Goal: Transaction & Acquisition: Purchase product/service

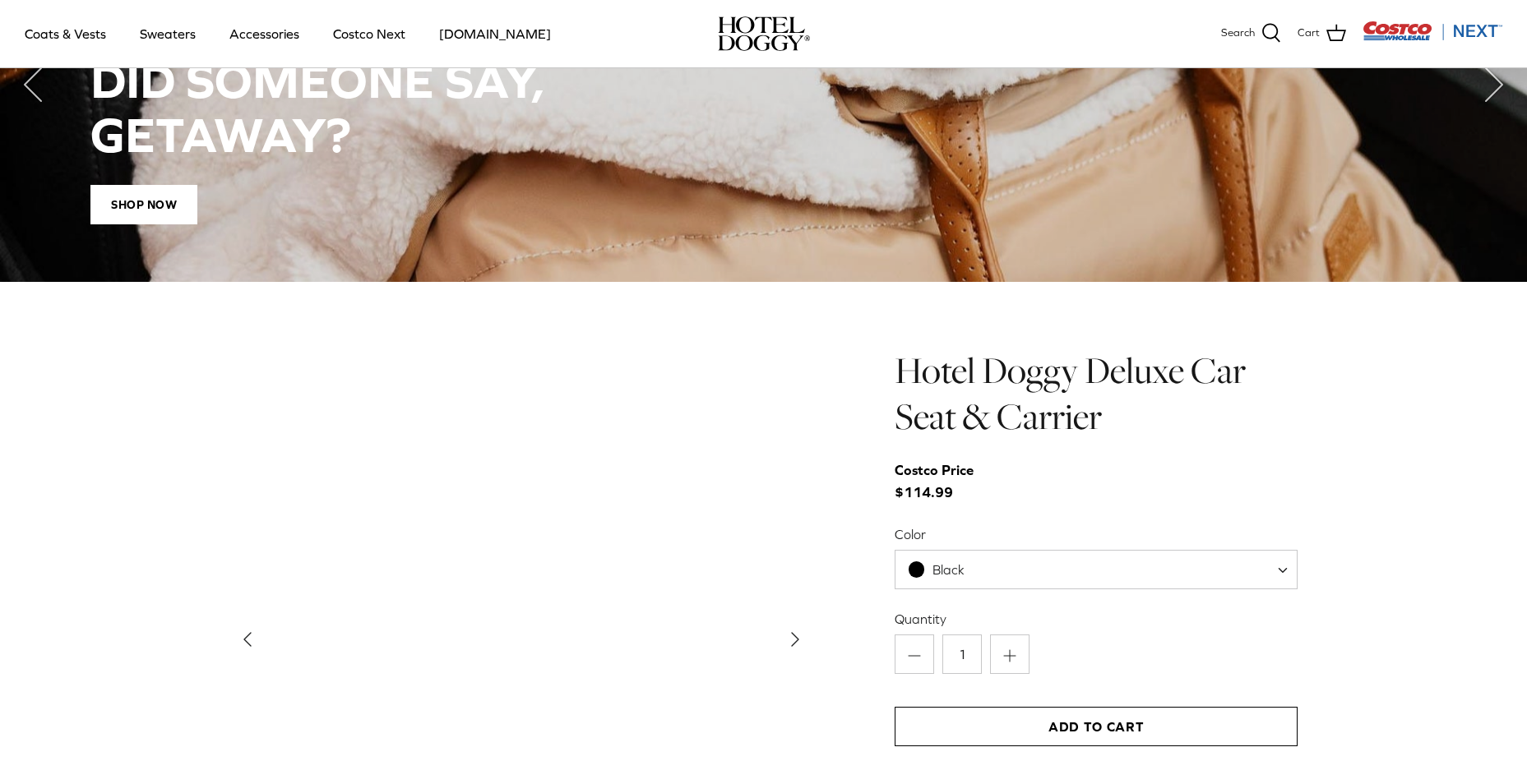
scroll to position [1562, 0]
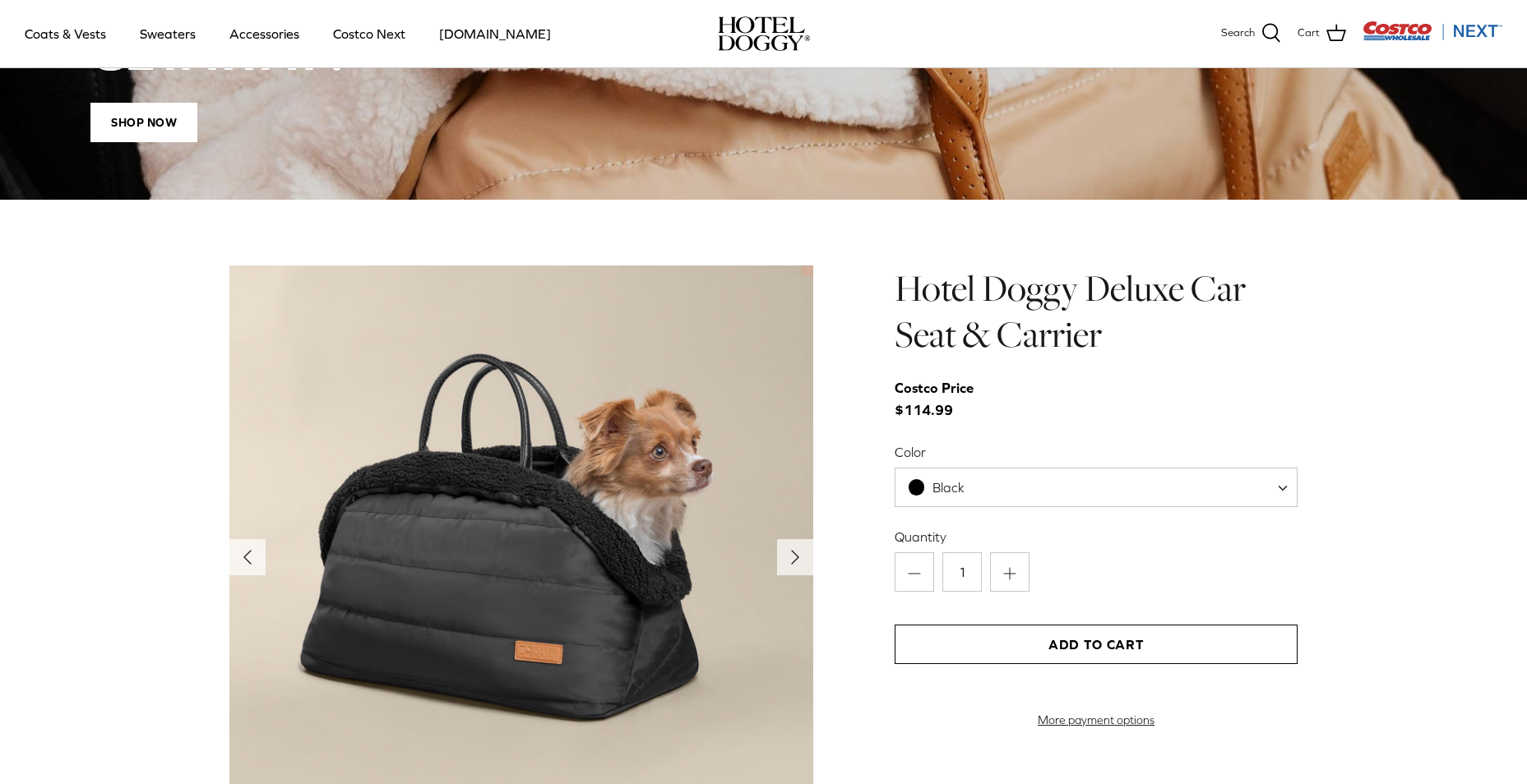
click at [1122, 487] on span "Black" at bounding box center [1096, 488] width 403 height 40
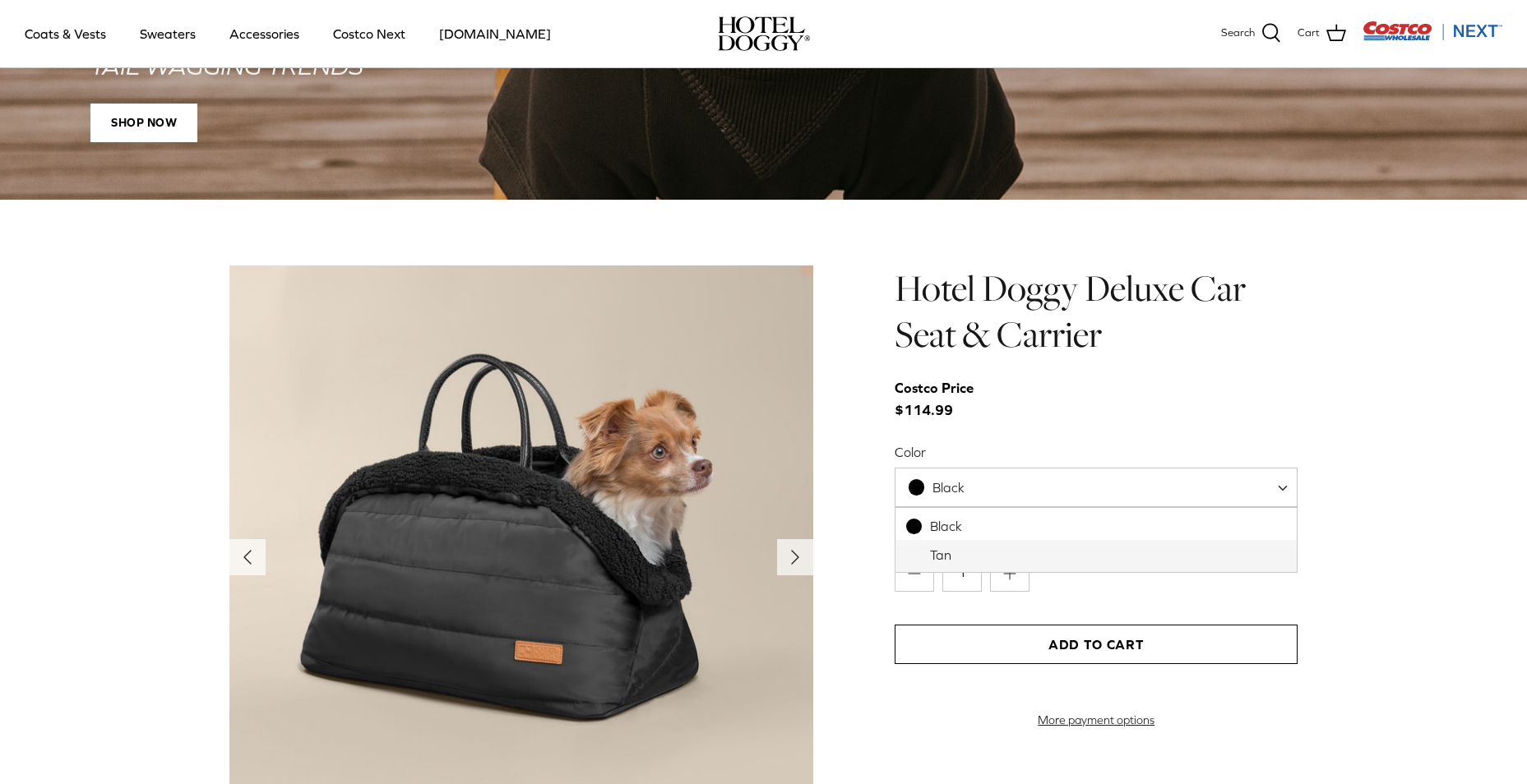
select select "Tan"
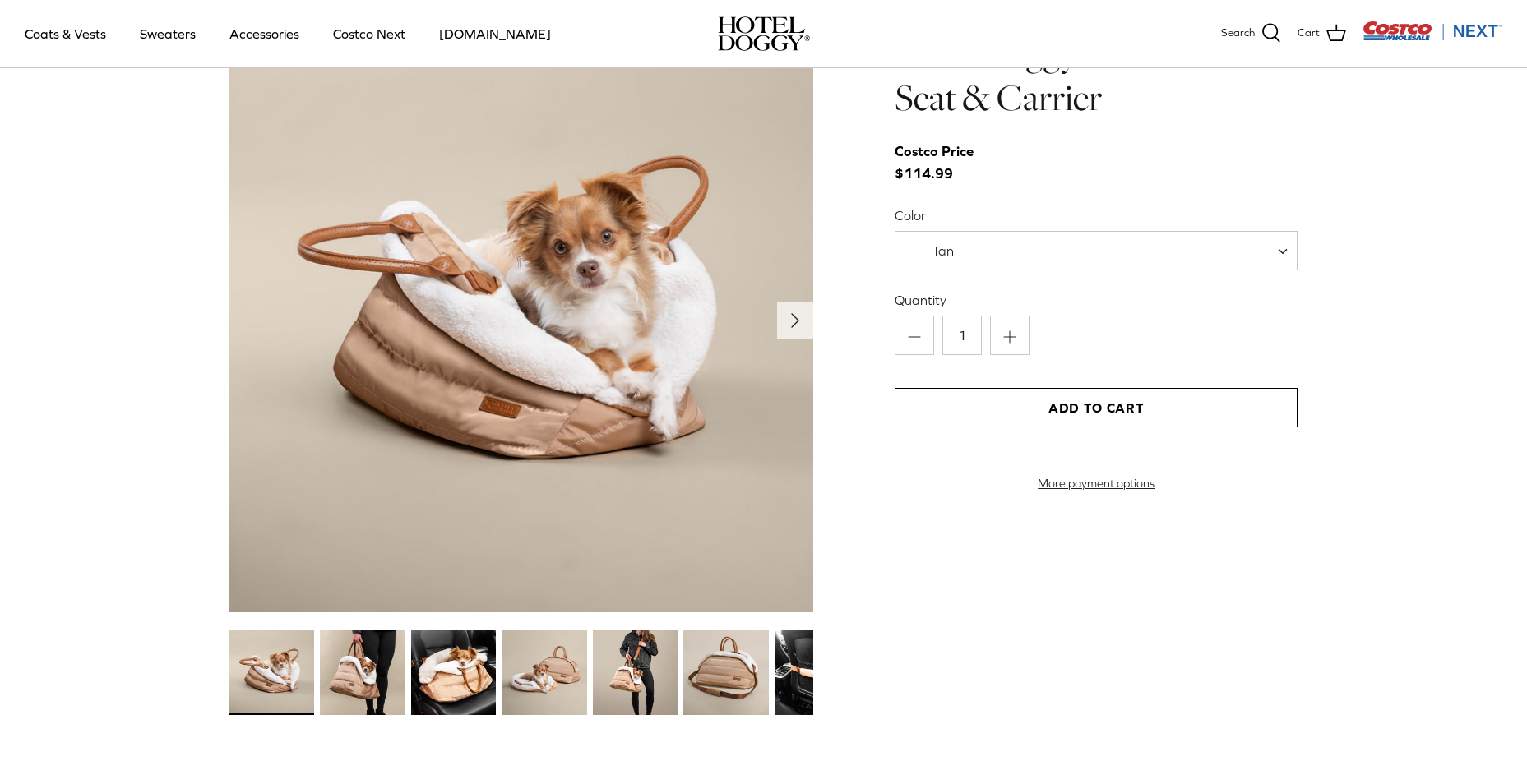
scroll to position [1809, 0]
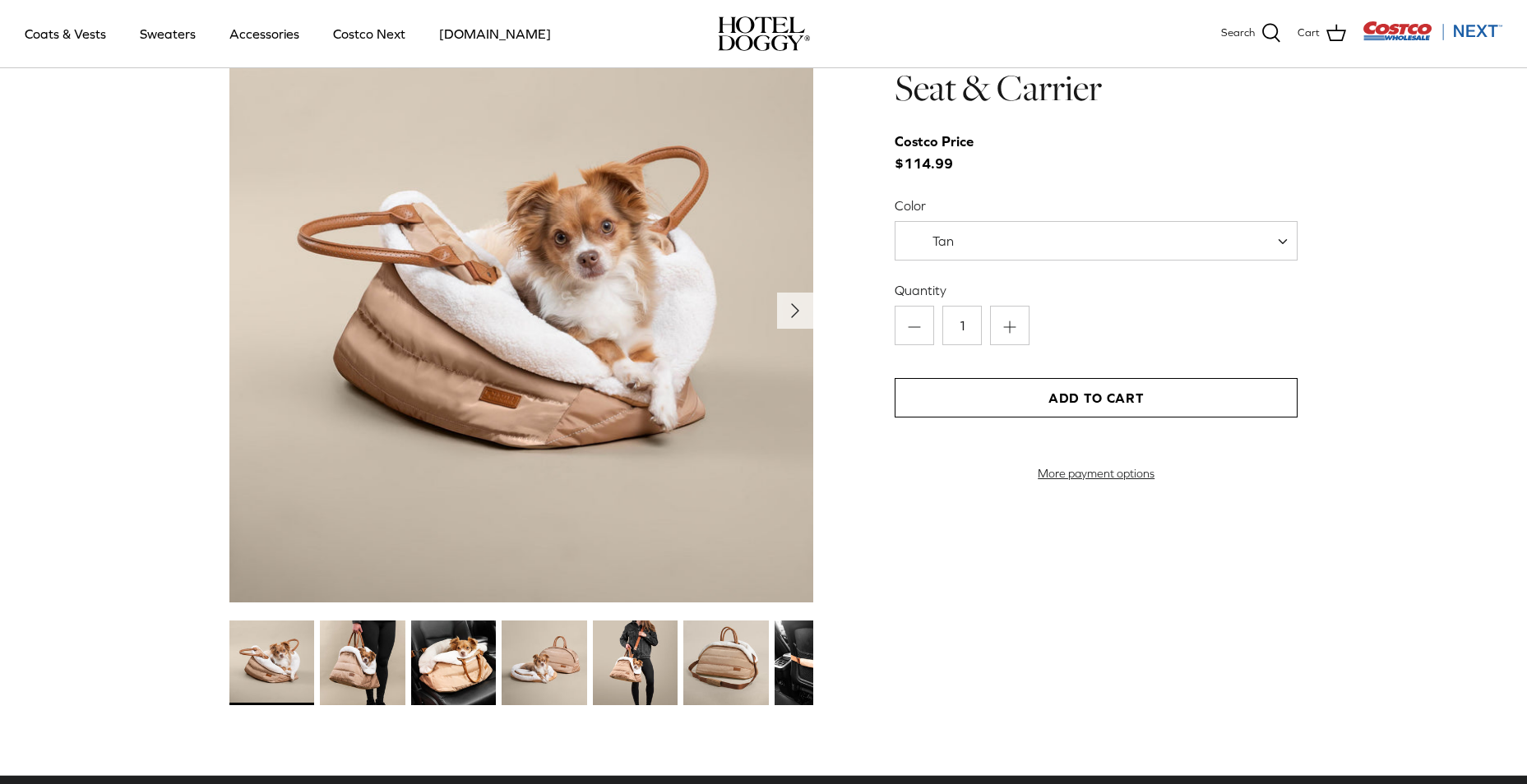
click at [371, 651] on img at bounding box center [361, 663] width 85 height 85
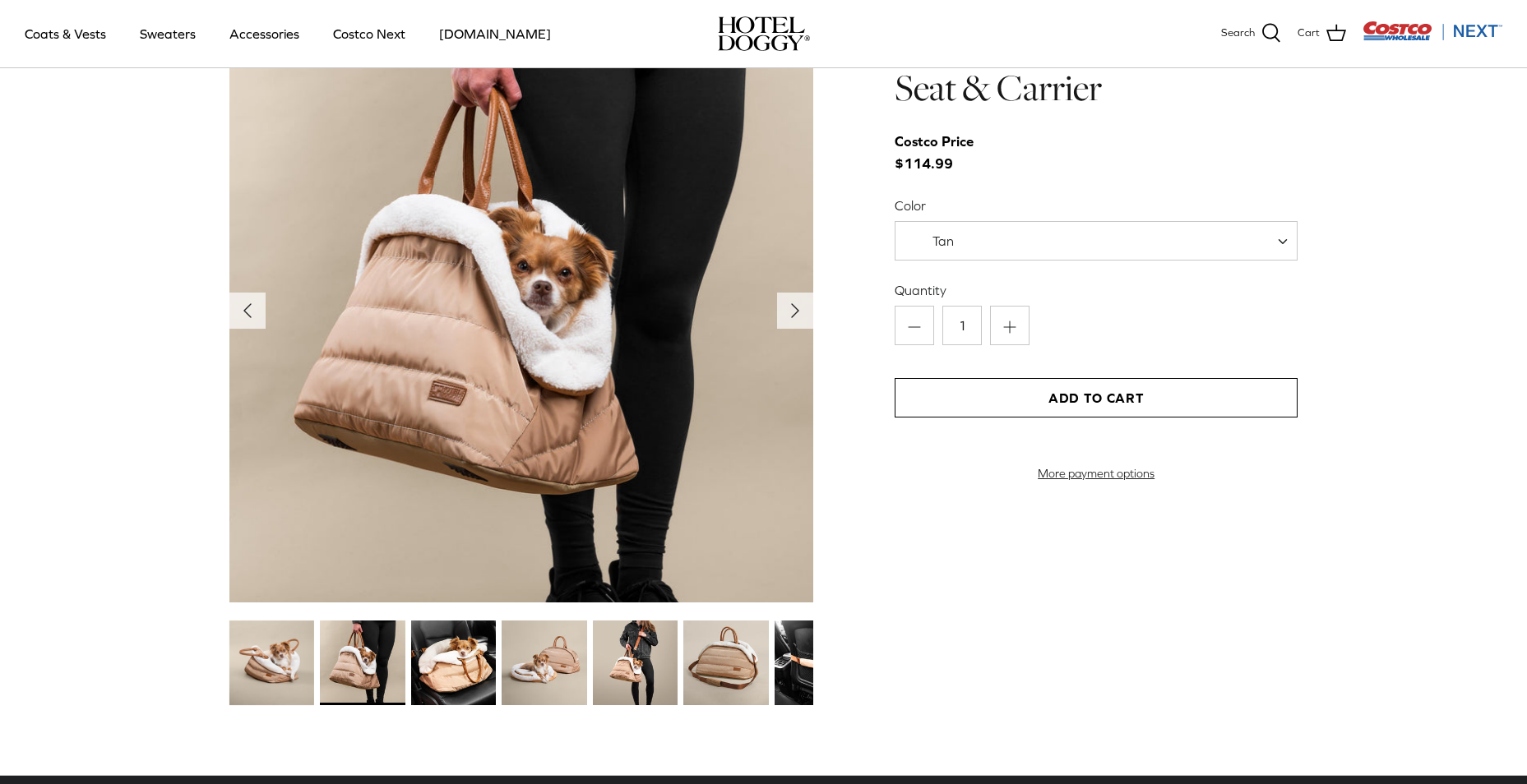
click at [437, 655] on img at bounding box center [453, 663] width 85 height 85
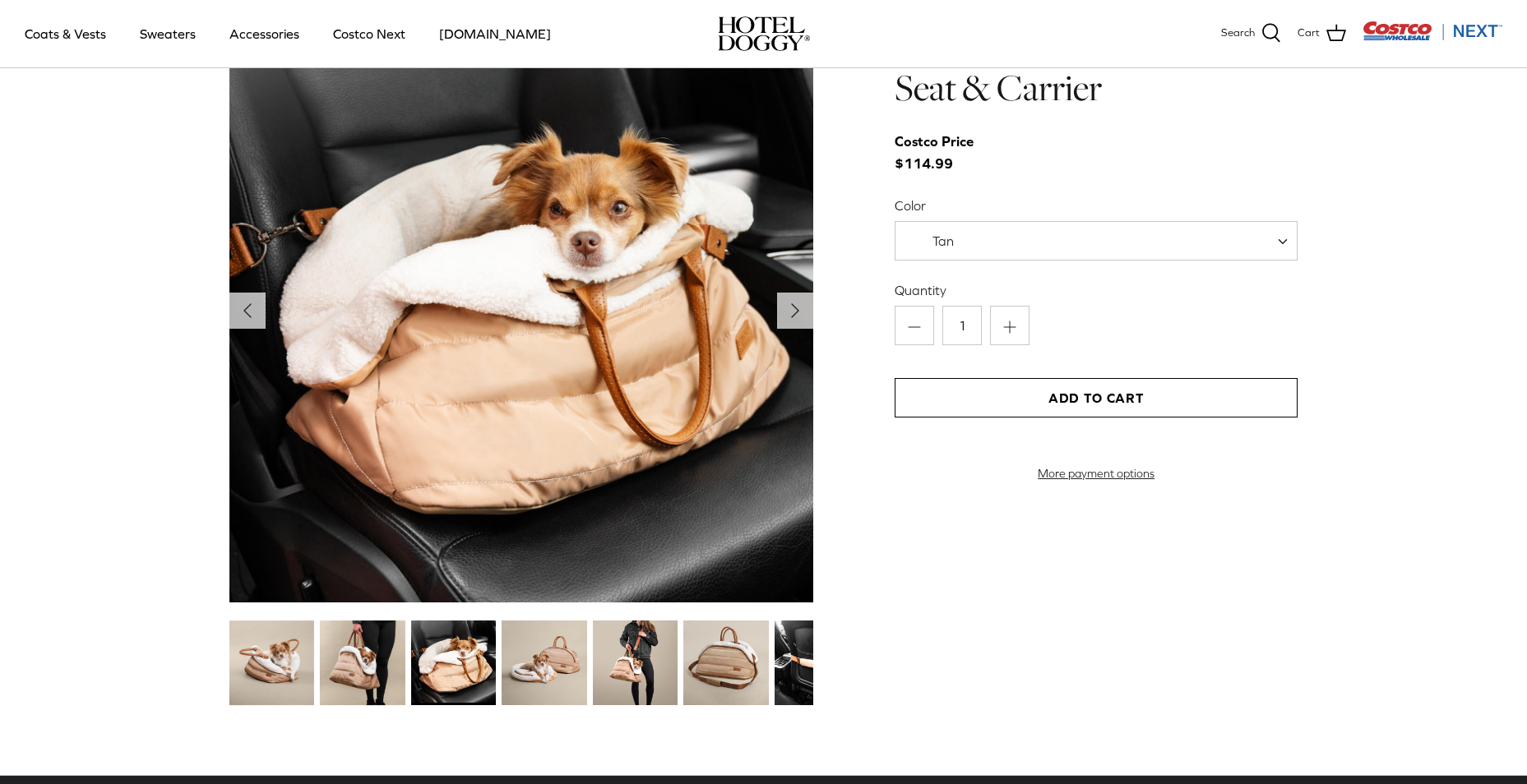
click at [554, 671] on img at bounding box center [544, 663] width 85 height 85
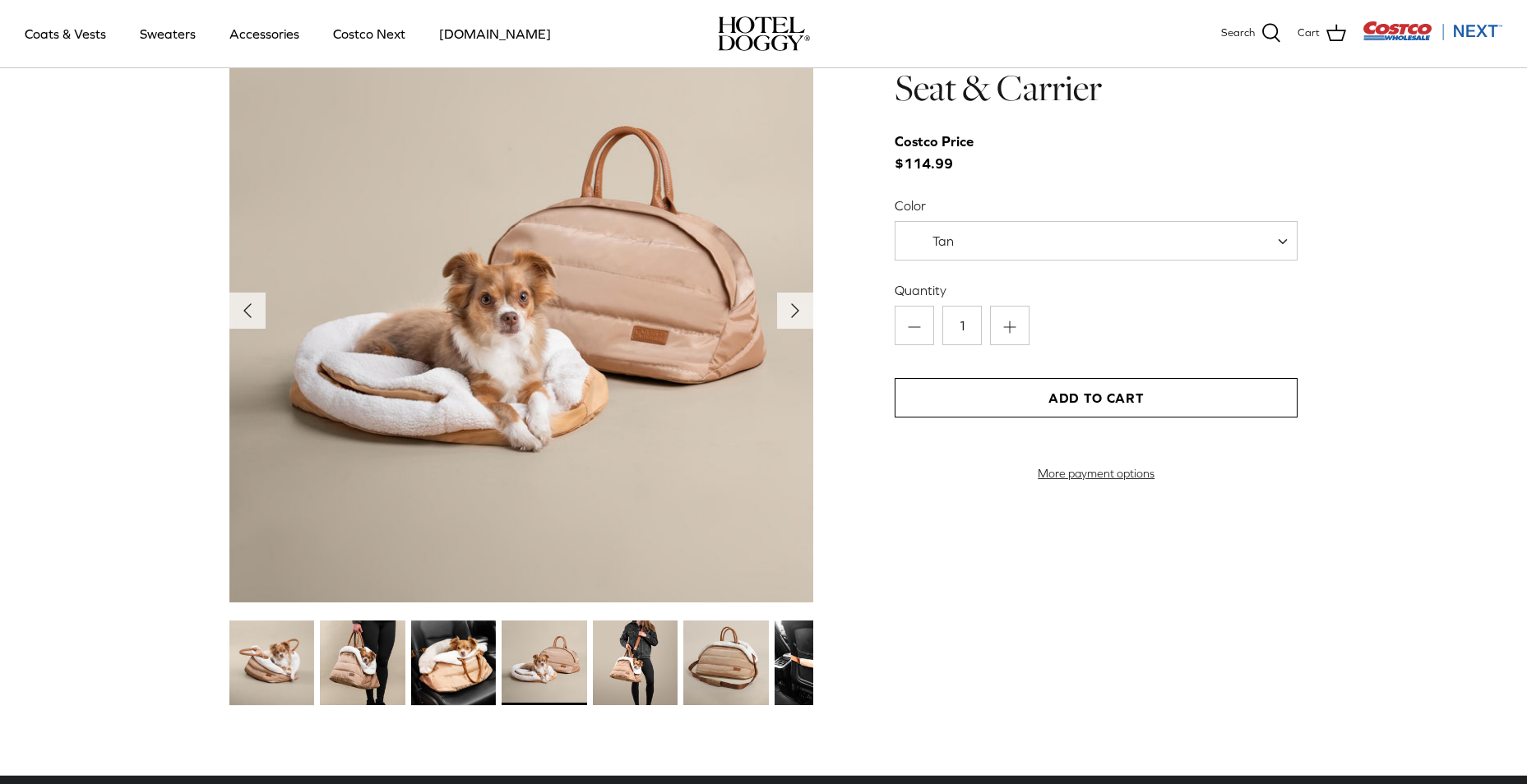
click at [655, 679] on img at bounding box center [635, 663] width 85 height 85
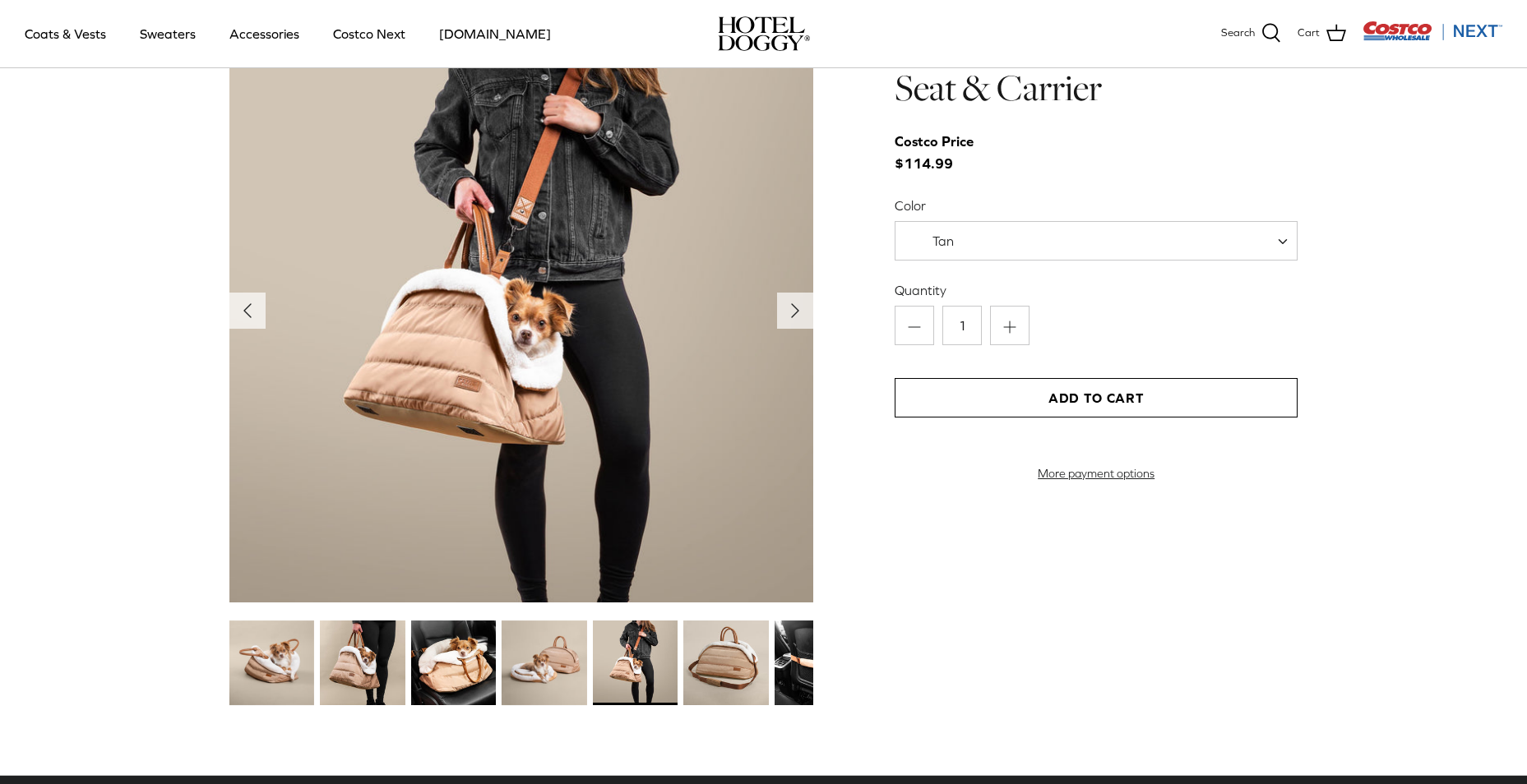
click at [745, 669] on img at bounding box center [726, 663] width 85 height 85
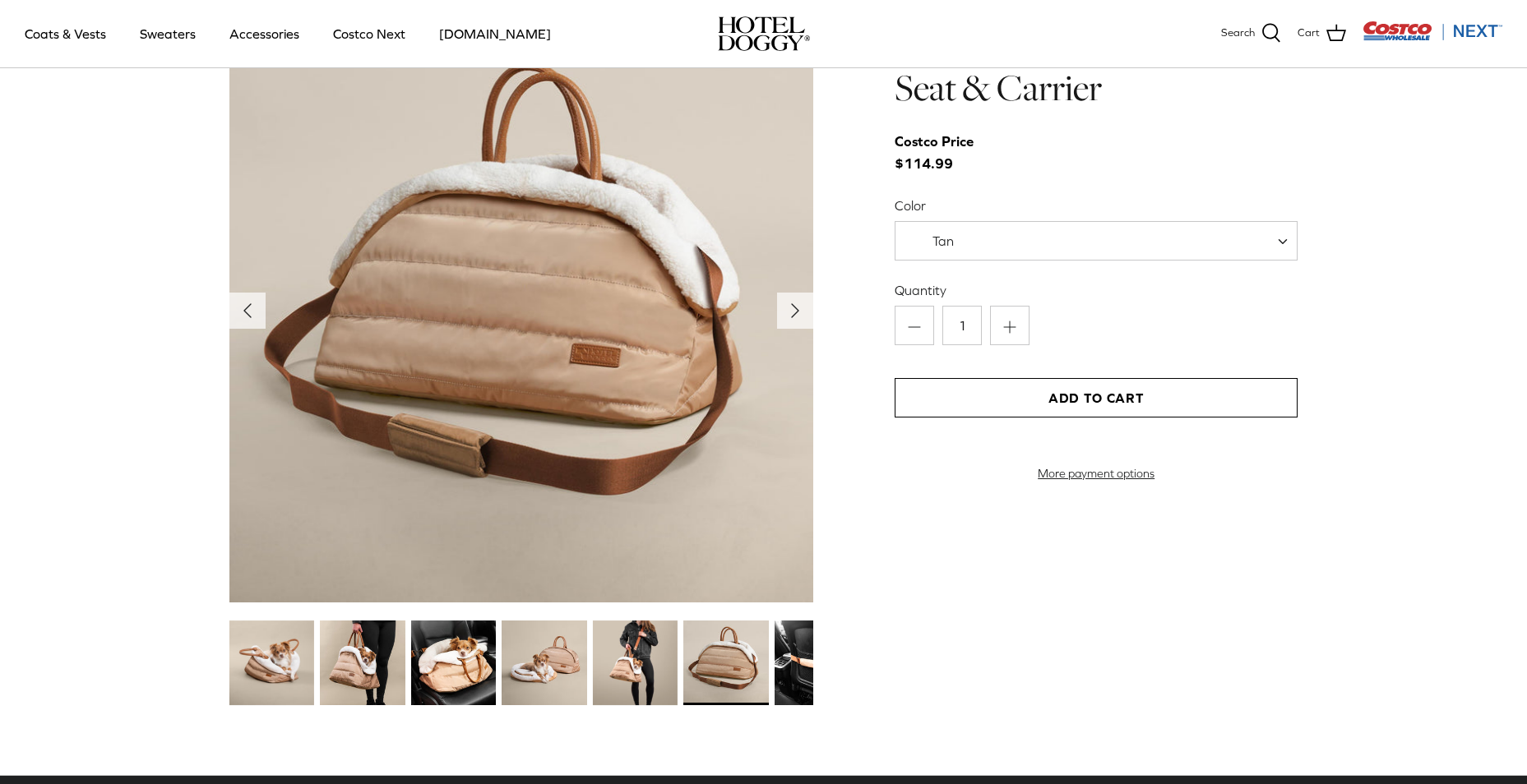
click at [812, 683] on img at bounding box center [816, 663] width 85 height 85
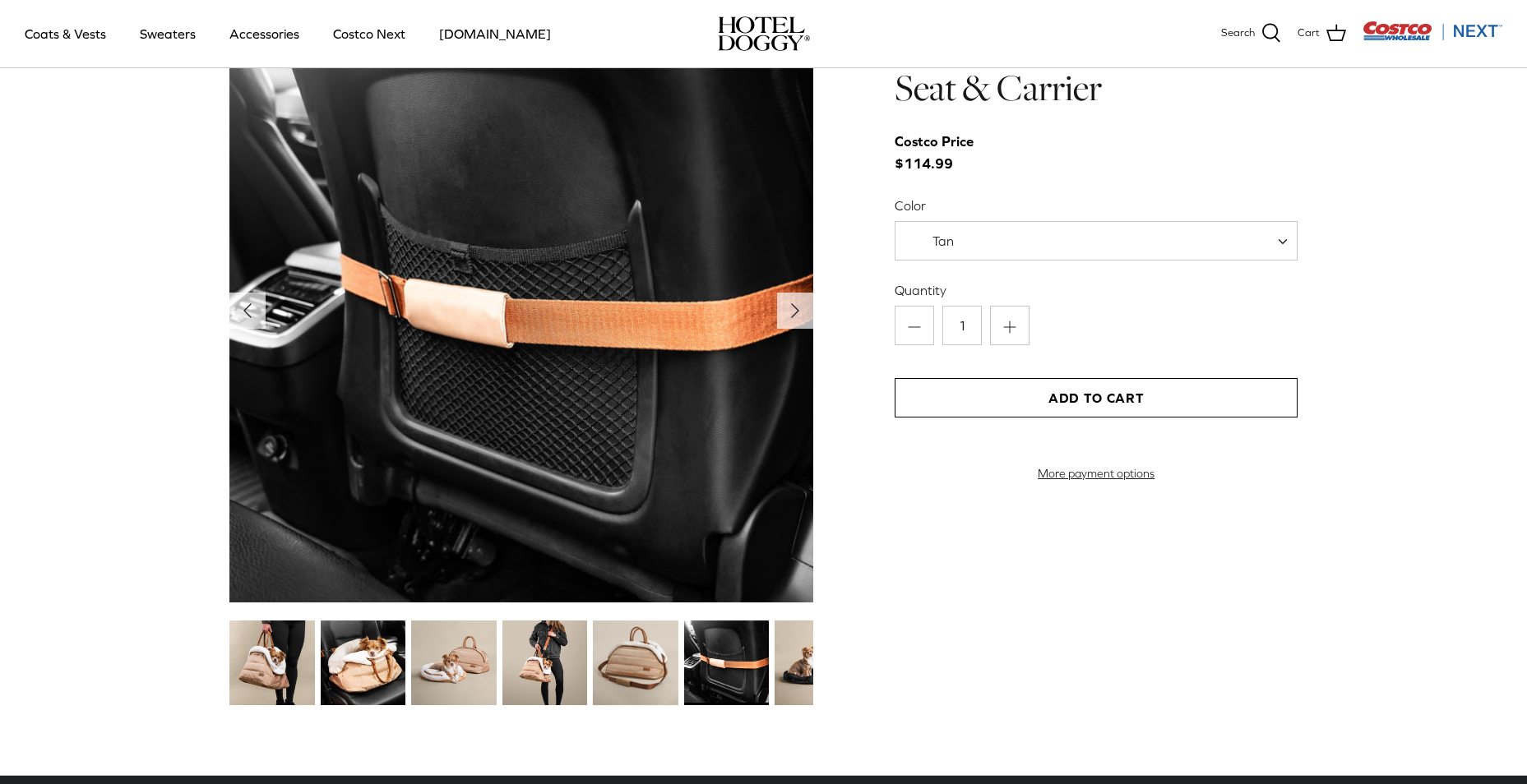
drag, startPoint x: 744, startPoint y: 659, endPoint x: 761, endPoint y: 653, distance: 18.0
click at [745, 658] on img at bounding box center [726, 663] width 85 height 85
click at [804, 665] on img at bounding box center [816, 663] width 85 height 85
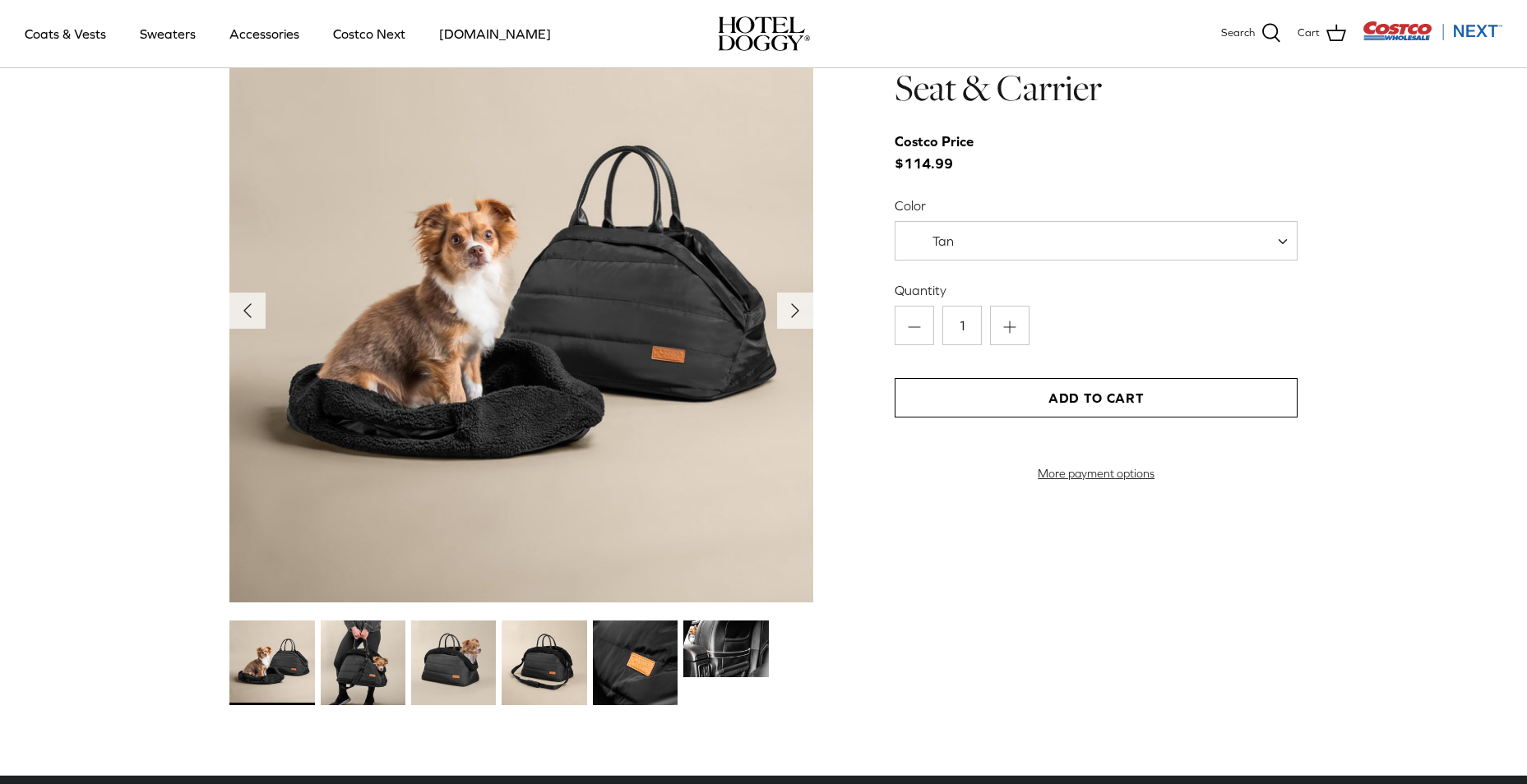
click at [535, 644] on img at bounding box center [544, 663] width 85 height 85
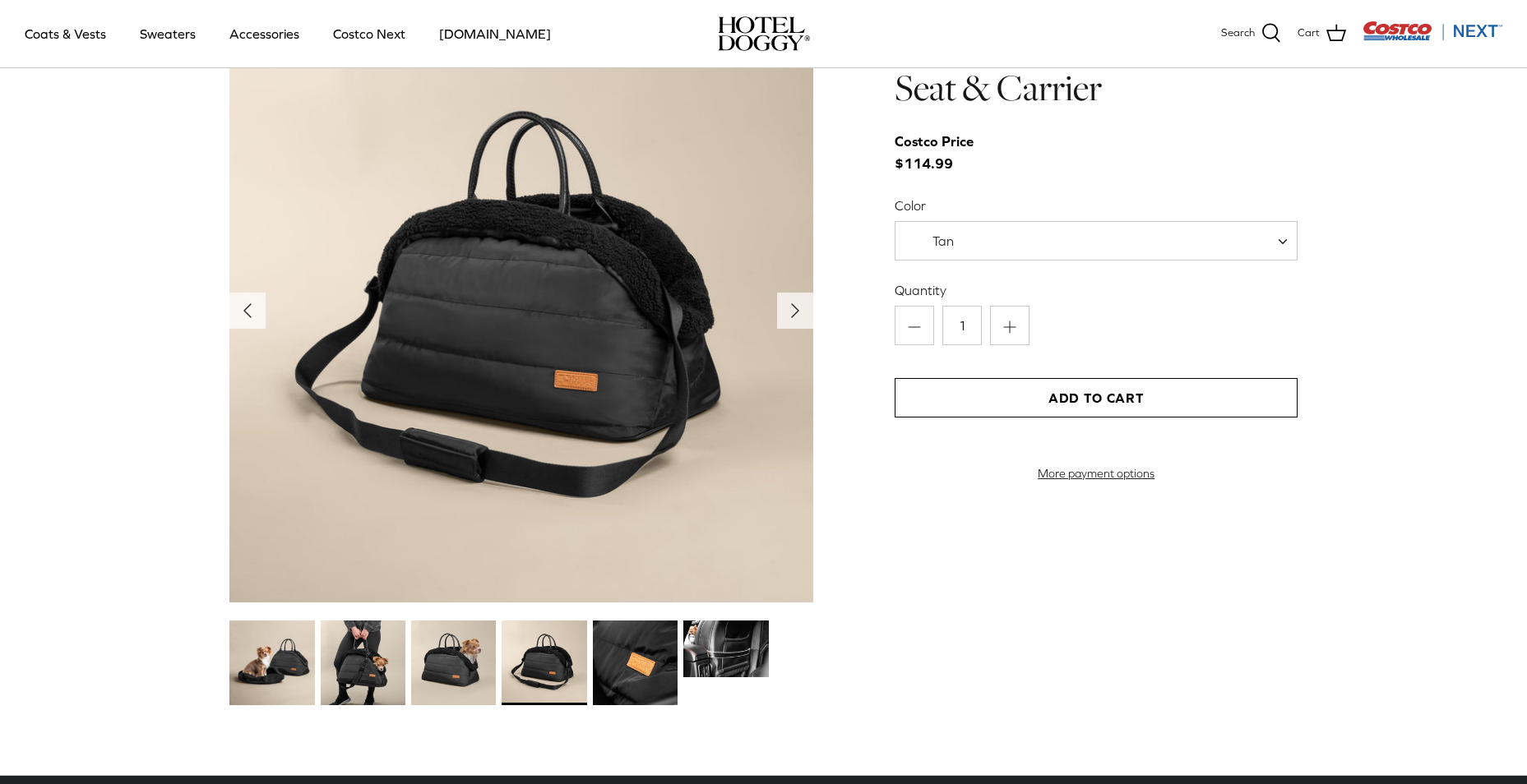
click at [607, 650] on img at bounding box center [635, 663] width 85 height 85
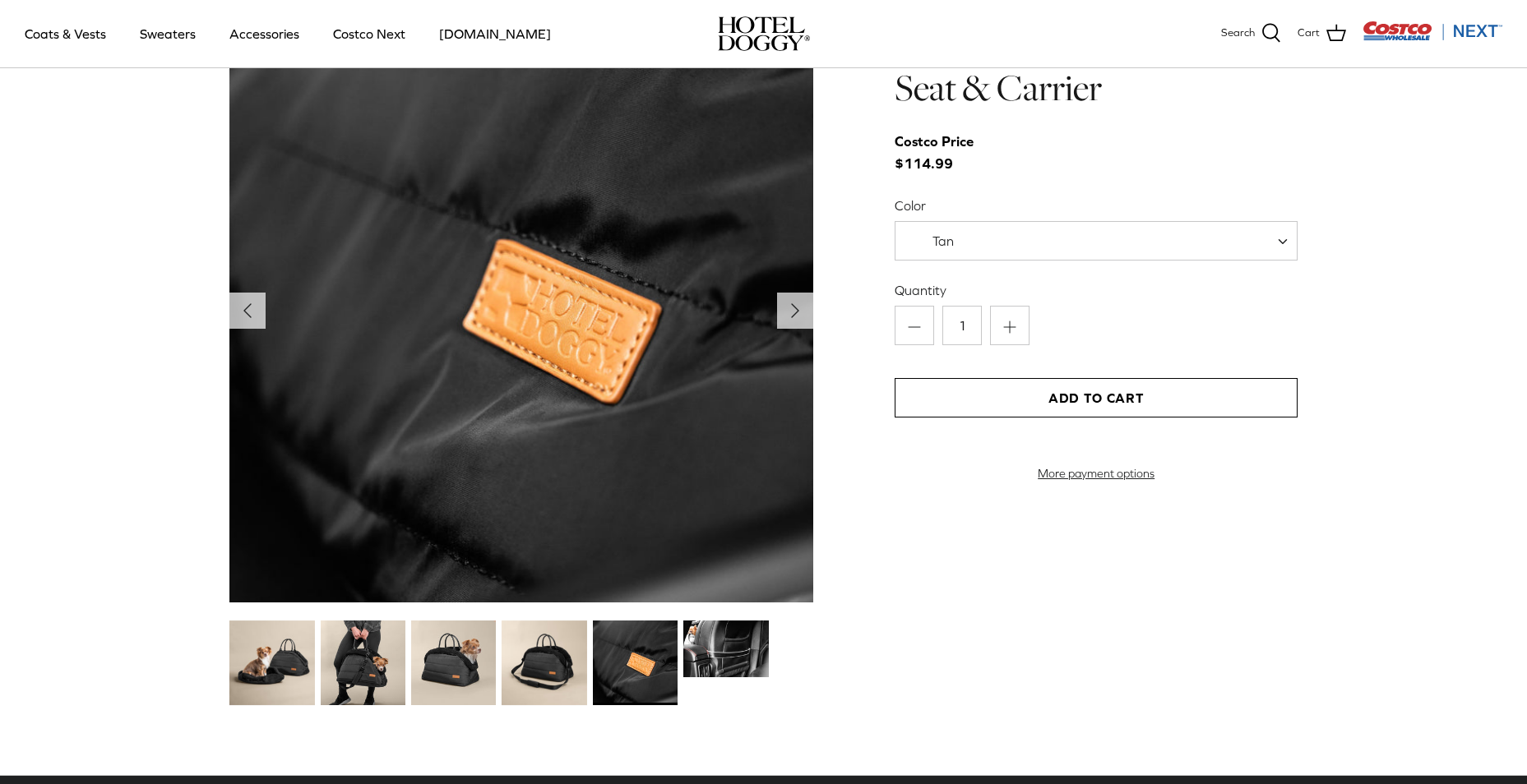
click at [715, 651] on img at bounding box center [726, 649] width 85 height 57
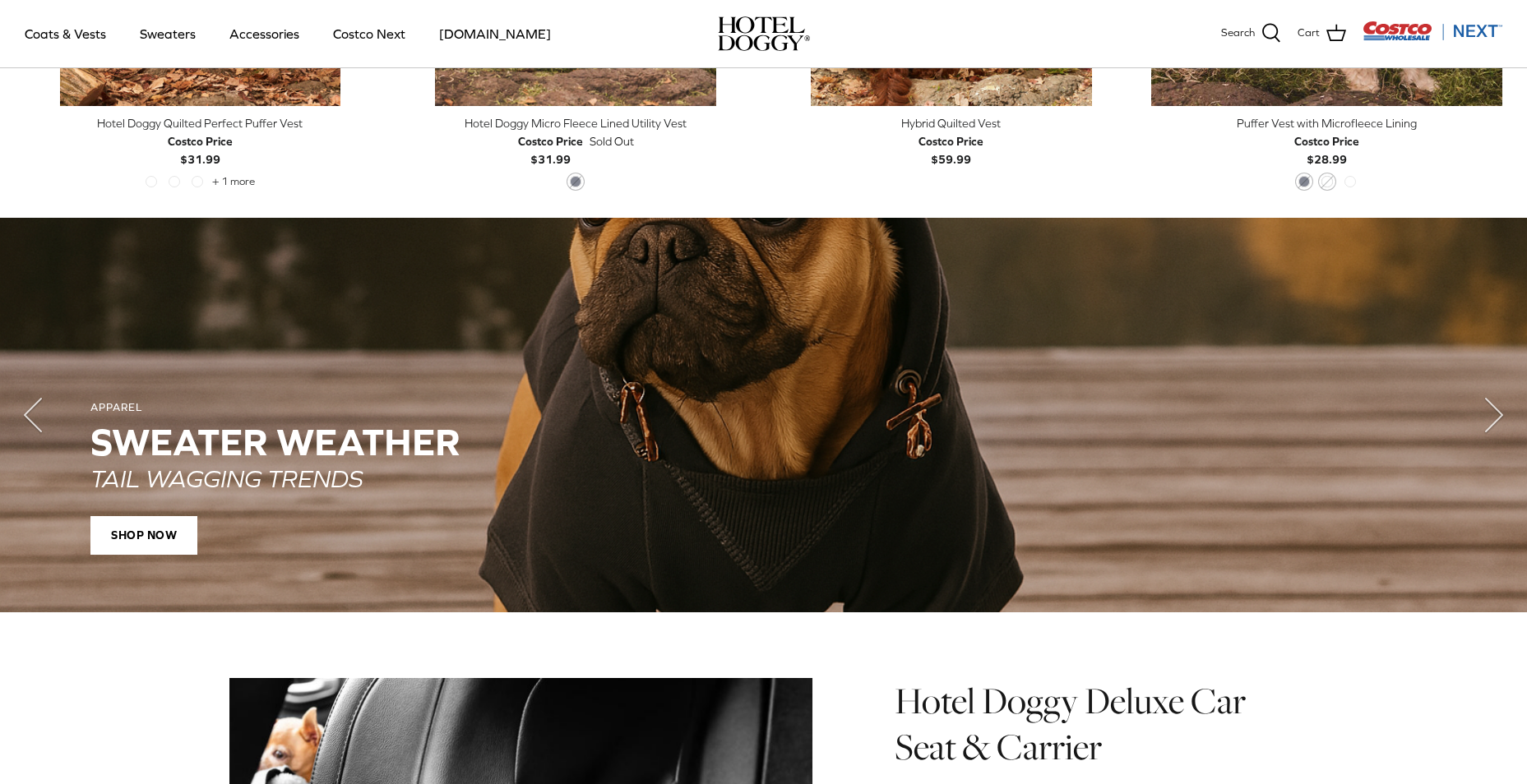
scroll to position [1151, 0]
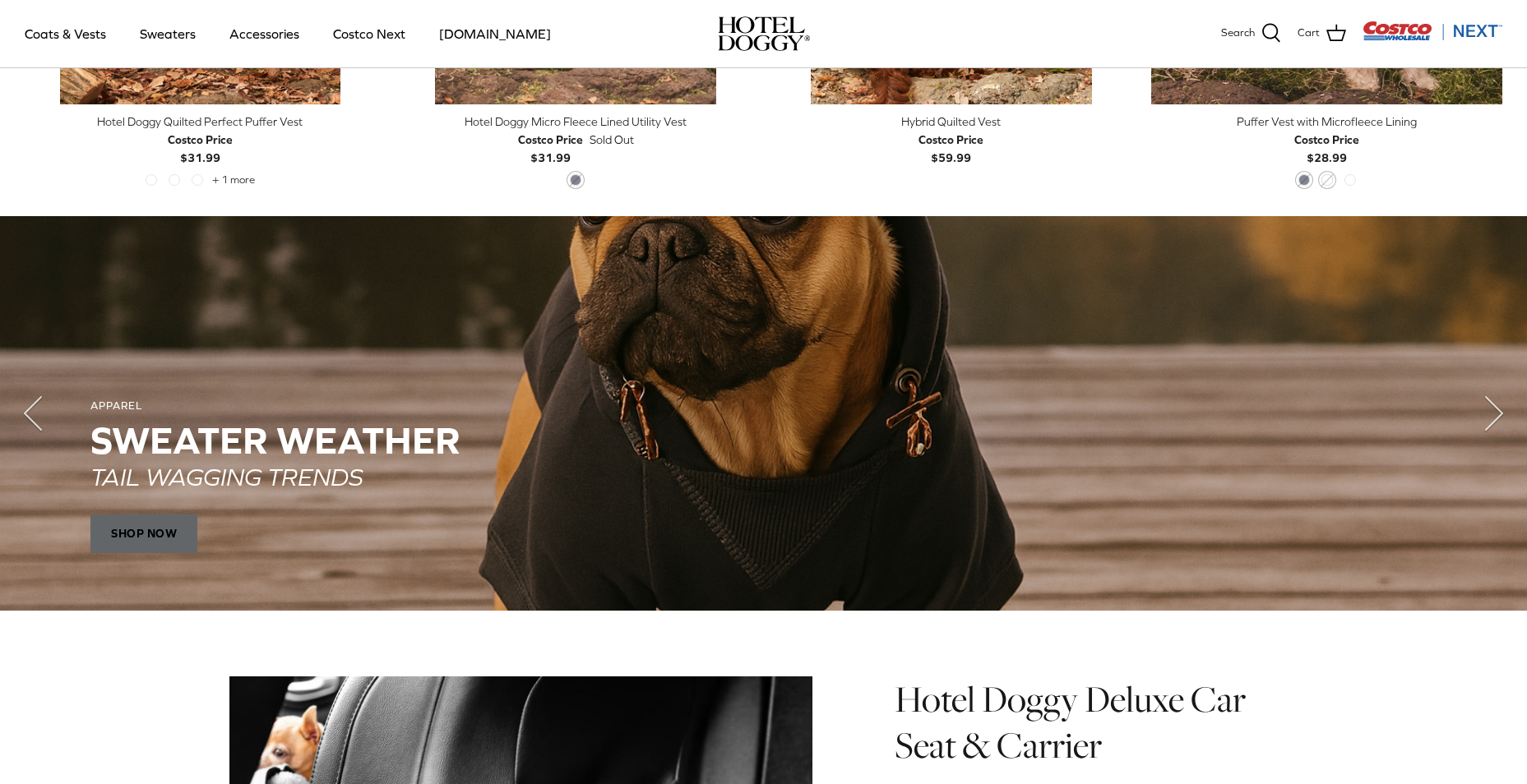
click at [122, 542] on span "SHOP NOW" at bounding box center [143, 533] width 107 height 40
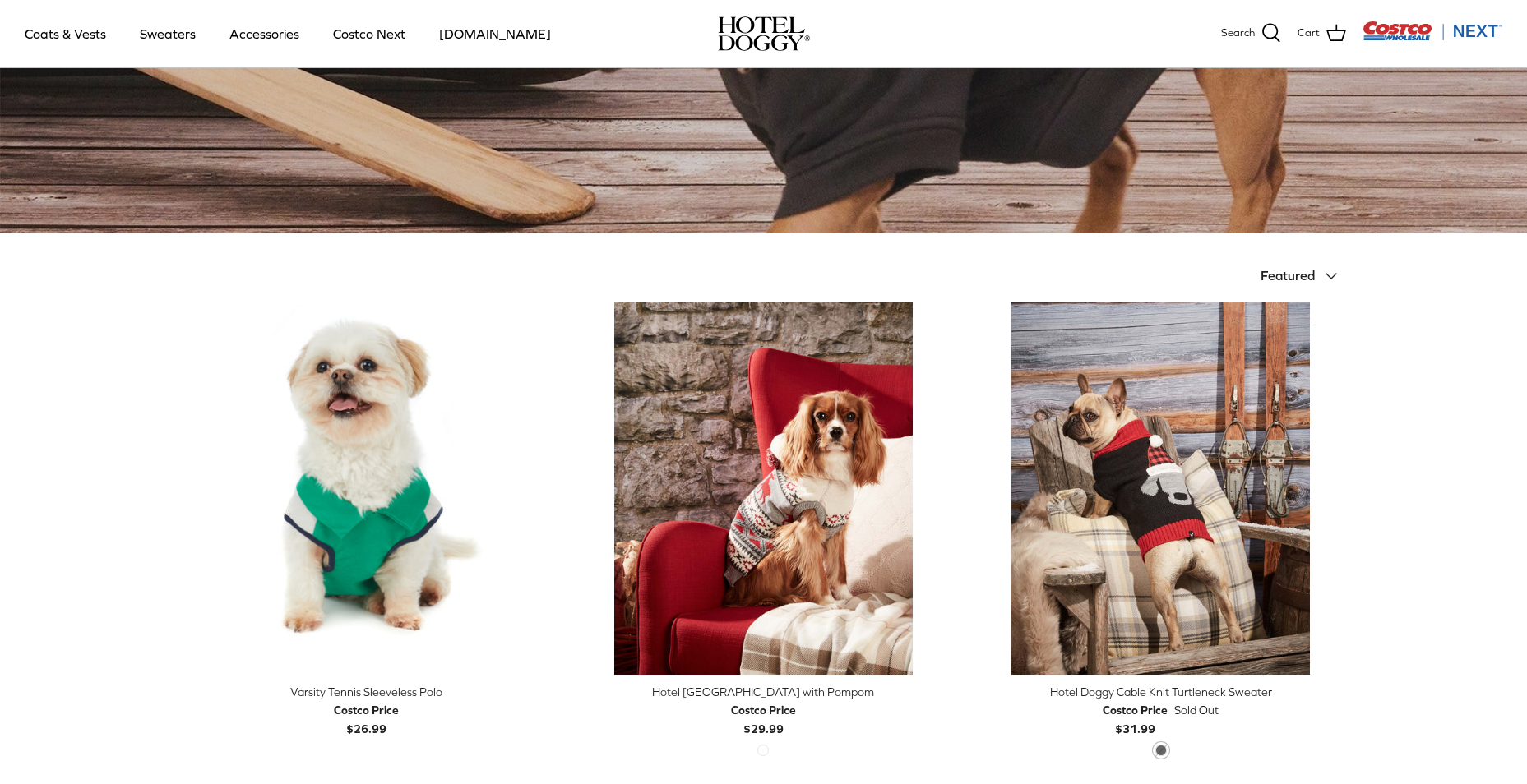
scroll to position [329, 0]
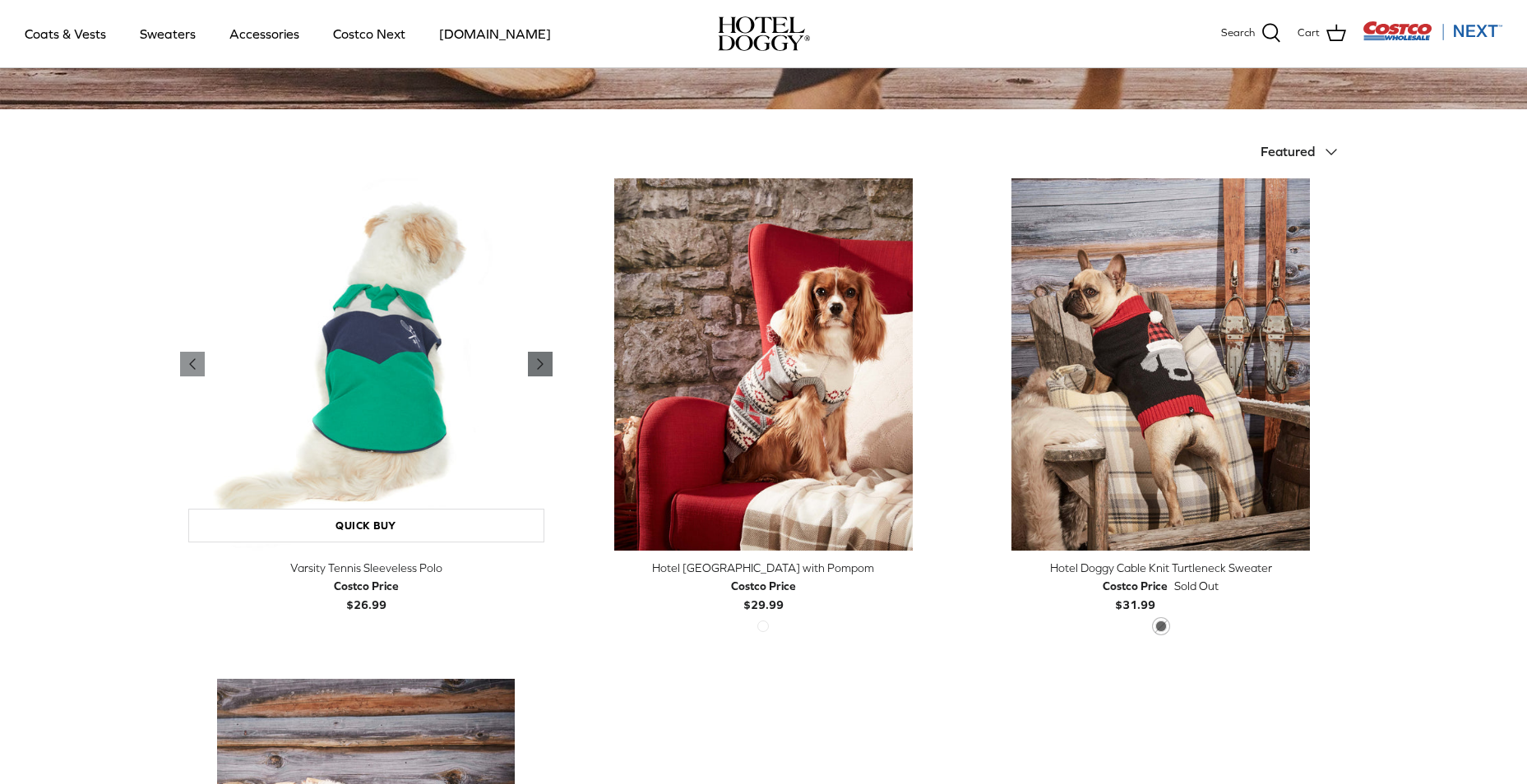
click at [541, 365] on polyline "Previous" at bounding box center [540, 364] width 5 height 10
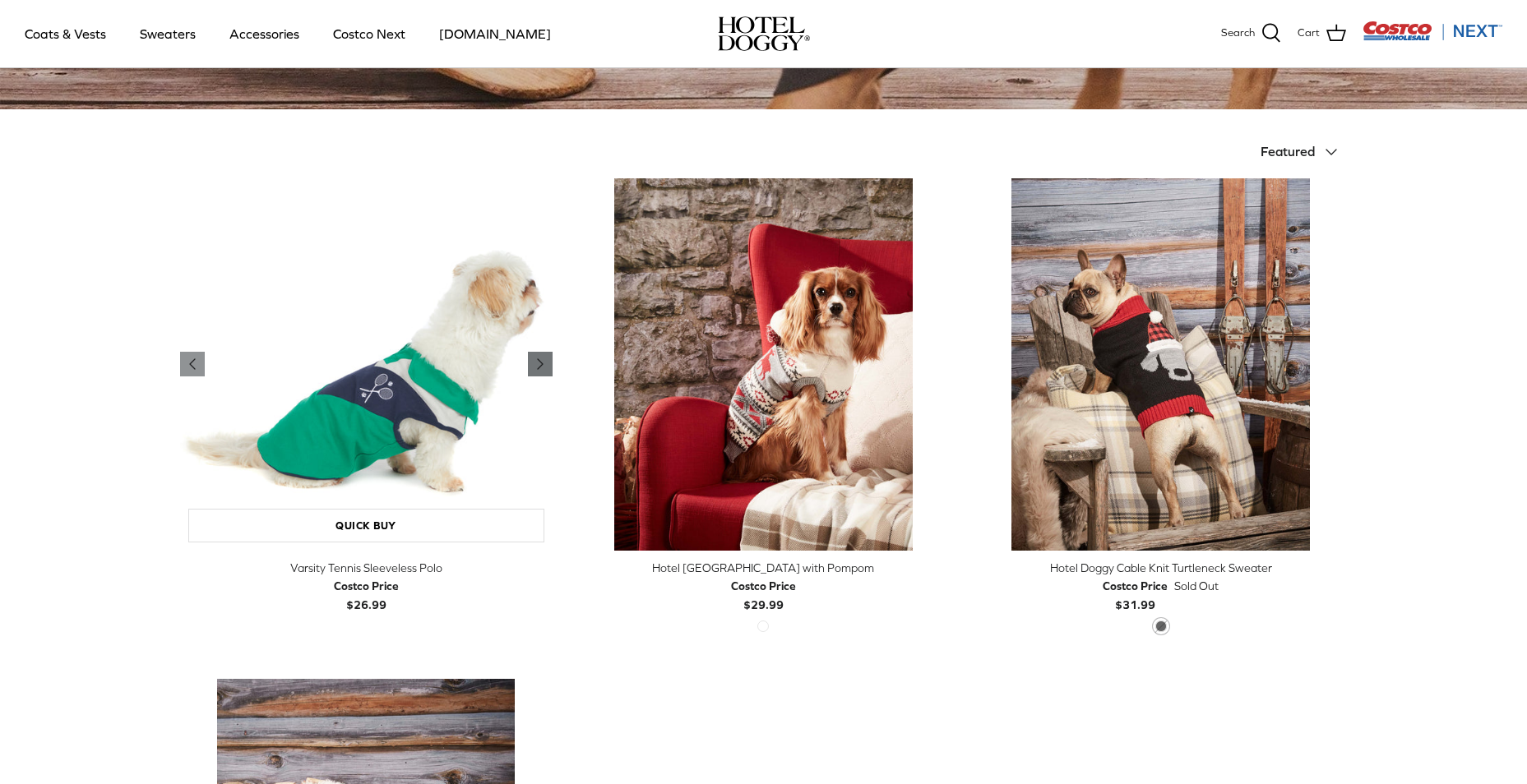
click at [541, 365] on polyline "Previous" at bounding box center [540, 364] width 5 height 10
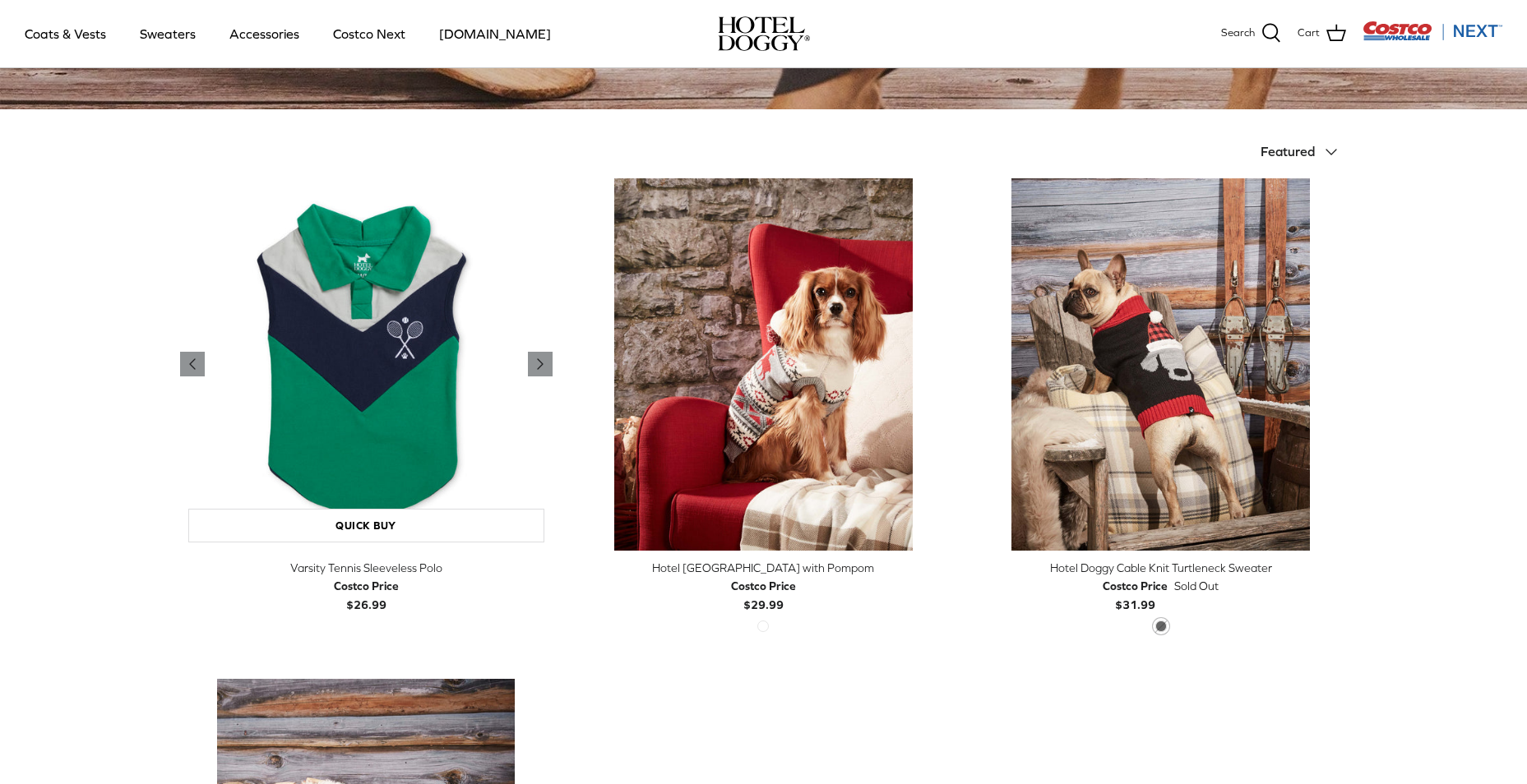
click at [424, 390] on img "Varsity Tennis Sleeveless Polo" at bounding box center [366, 364] width 372 height 372
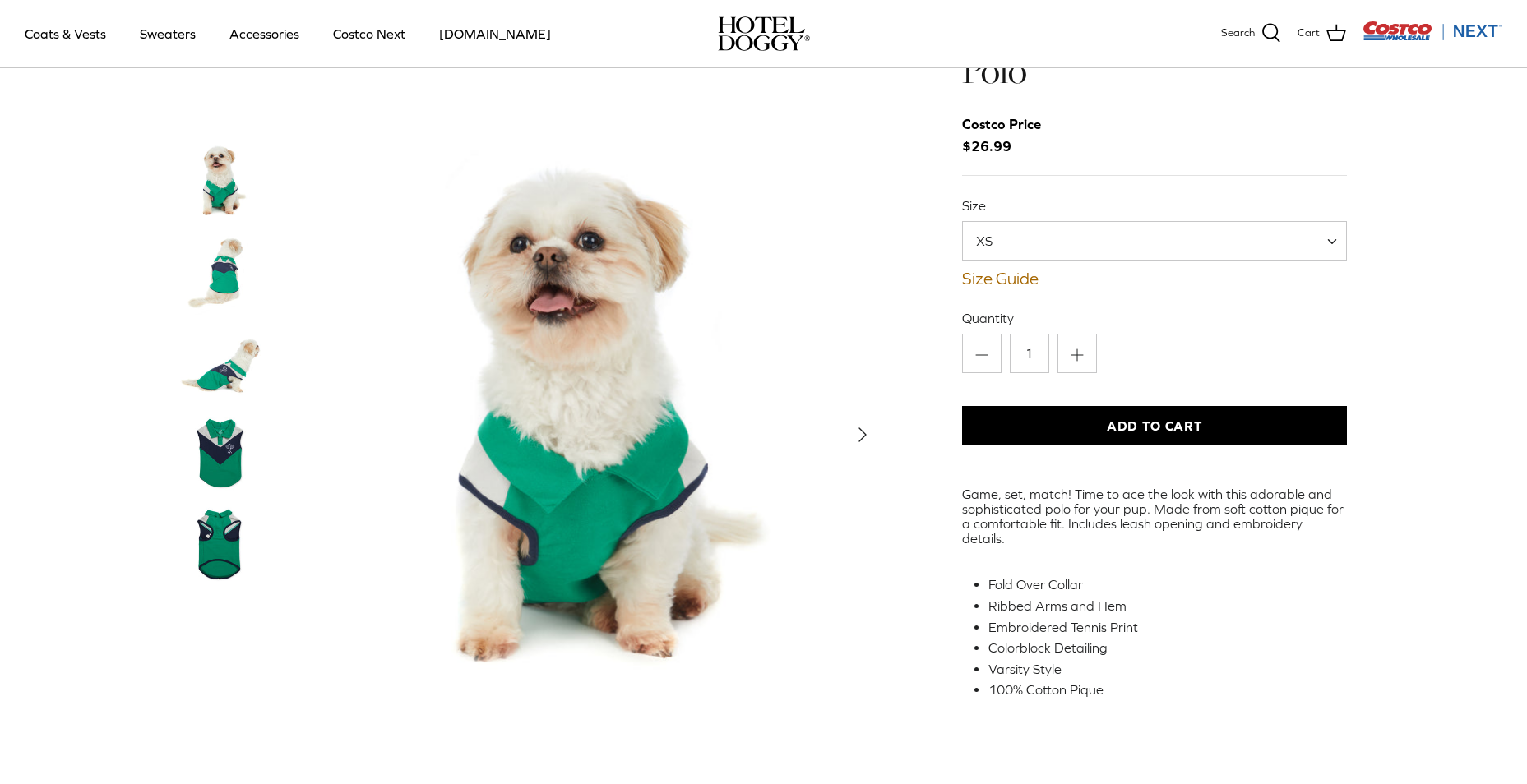
scroll to position [595, 0]
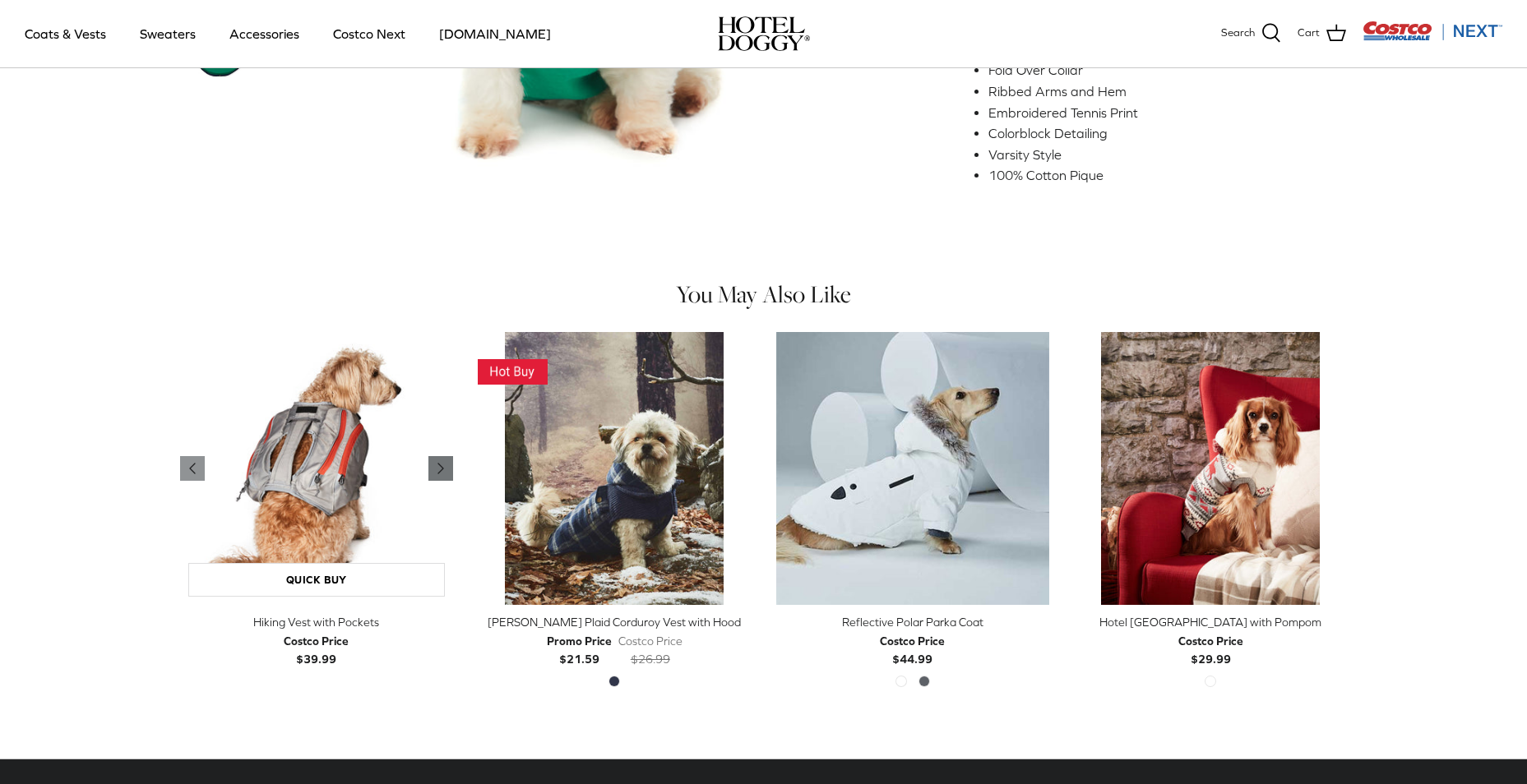
click at [438, 464] on polyline "Previous" at bounding box center [440, 469] width 5 height 10
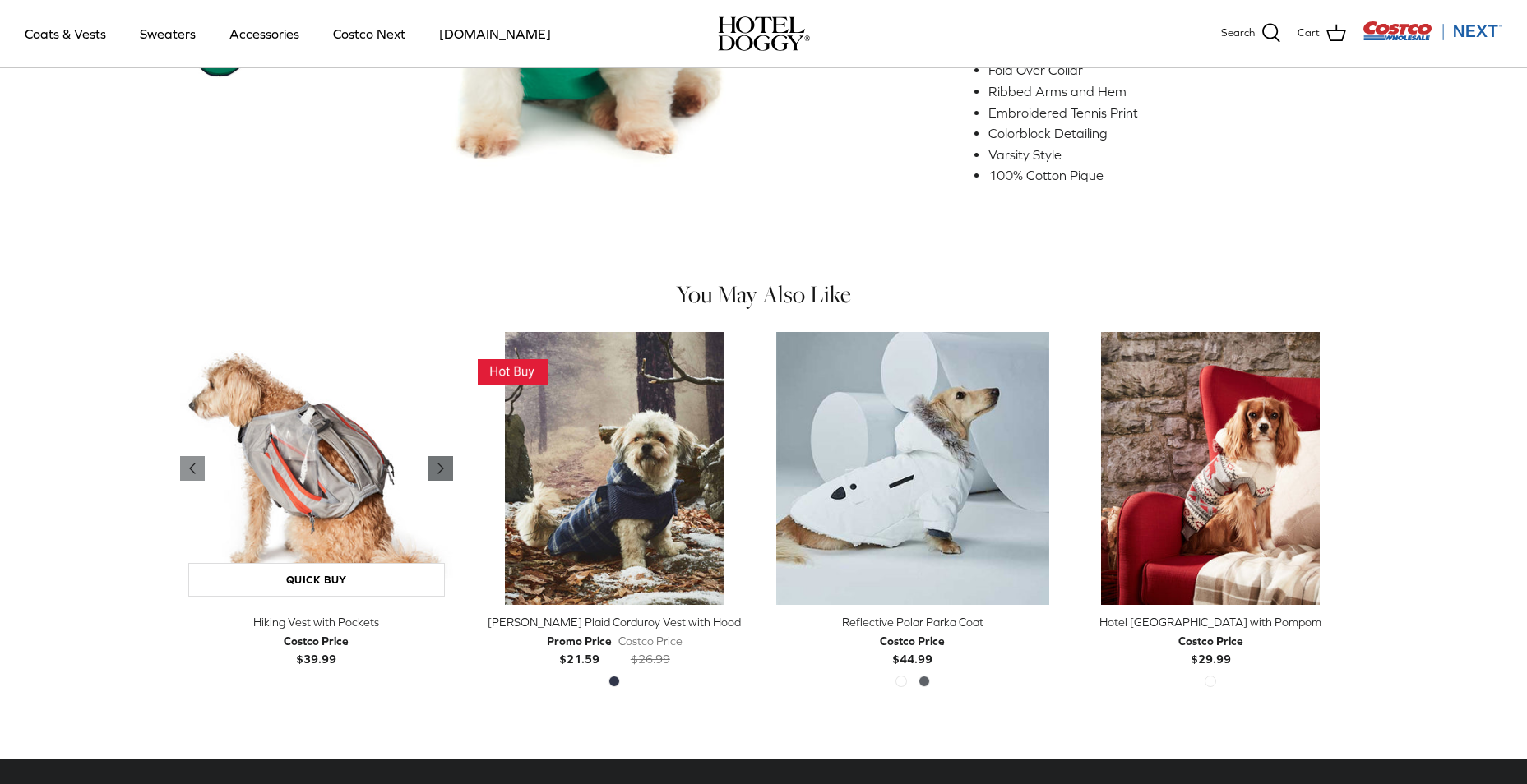
click at [438, 464] on polyline "Previous" at bounding box center [440, 469] width 5 height 10
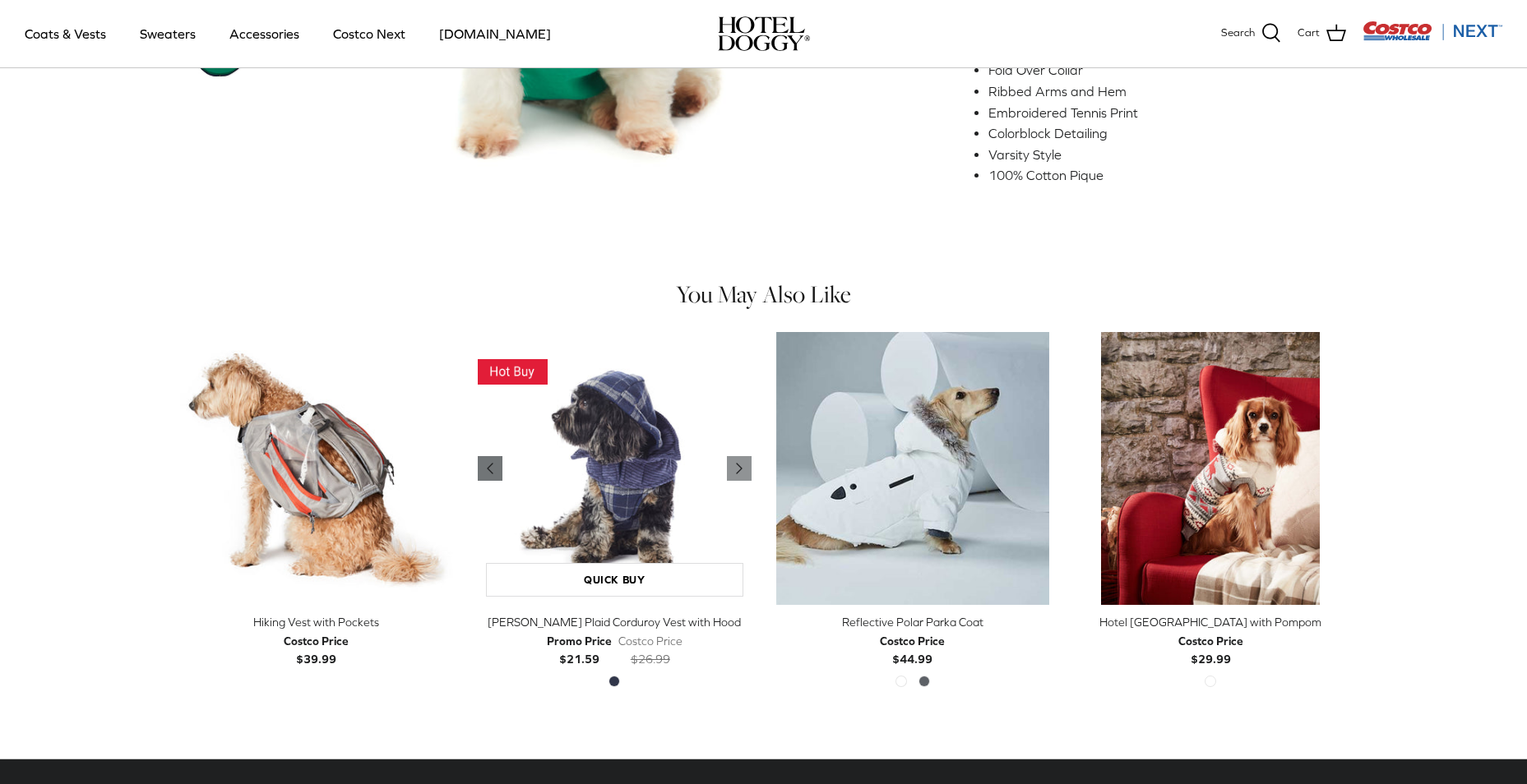
click at [500, 459] on icon "Left" at bounding box center [491, 469] width 20 height 20
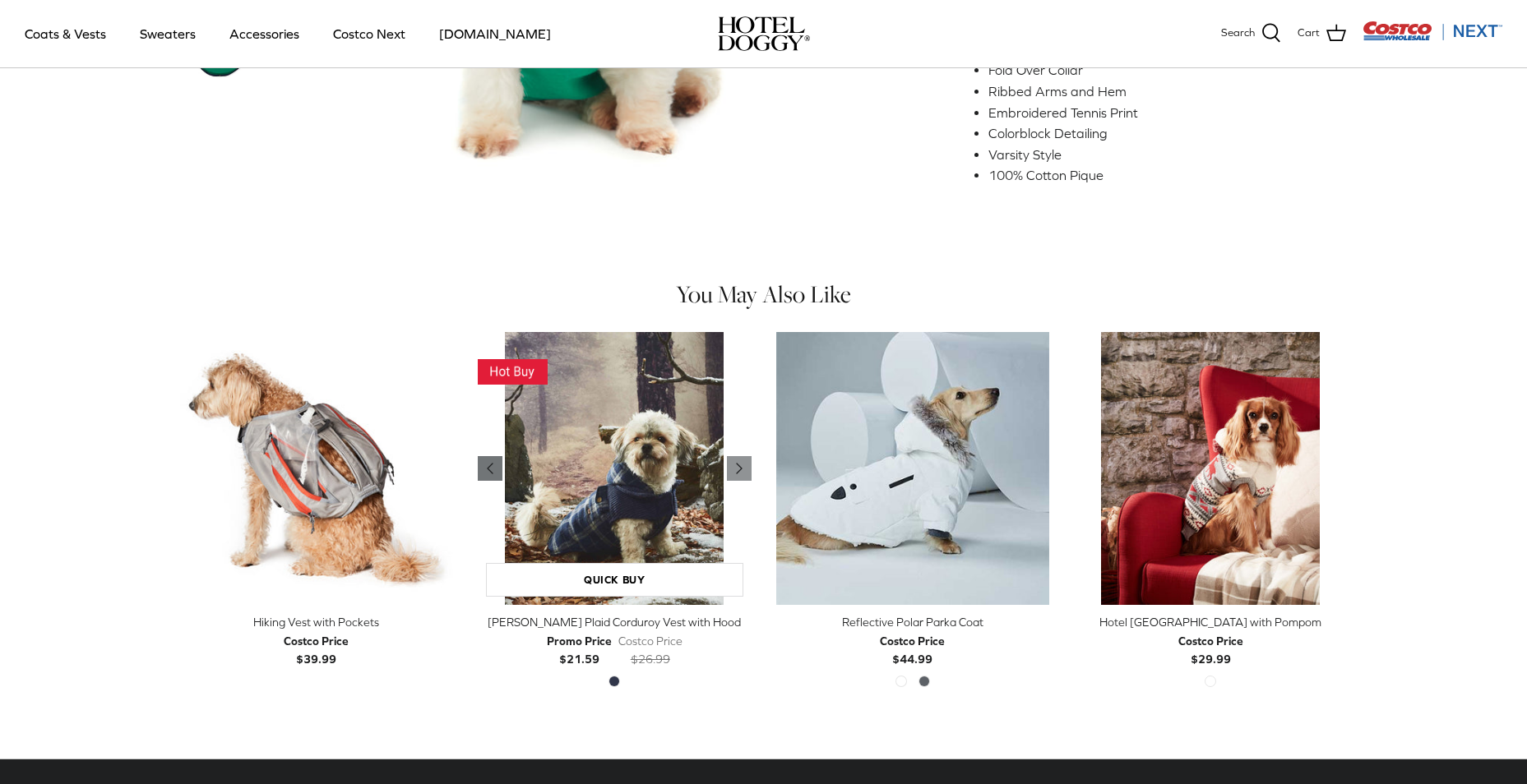
click at [494, 459] on icon "Left" at bounding box center [491, 469] width 20 height 20
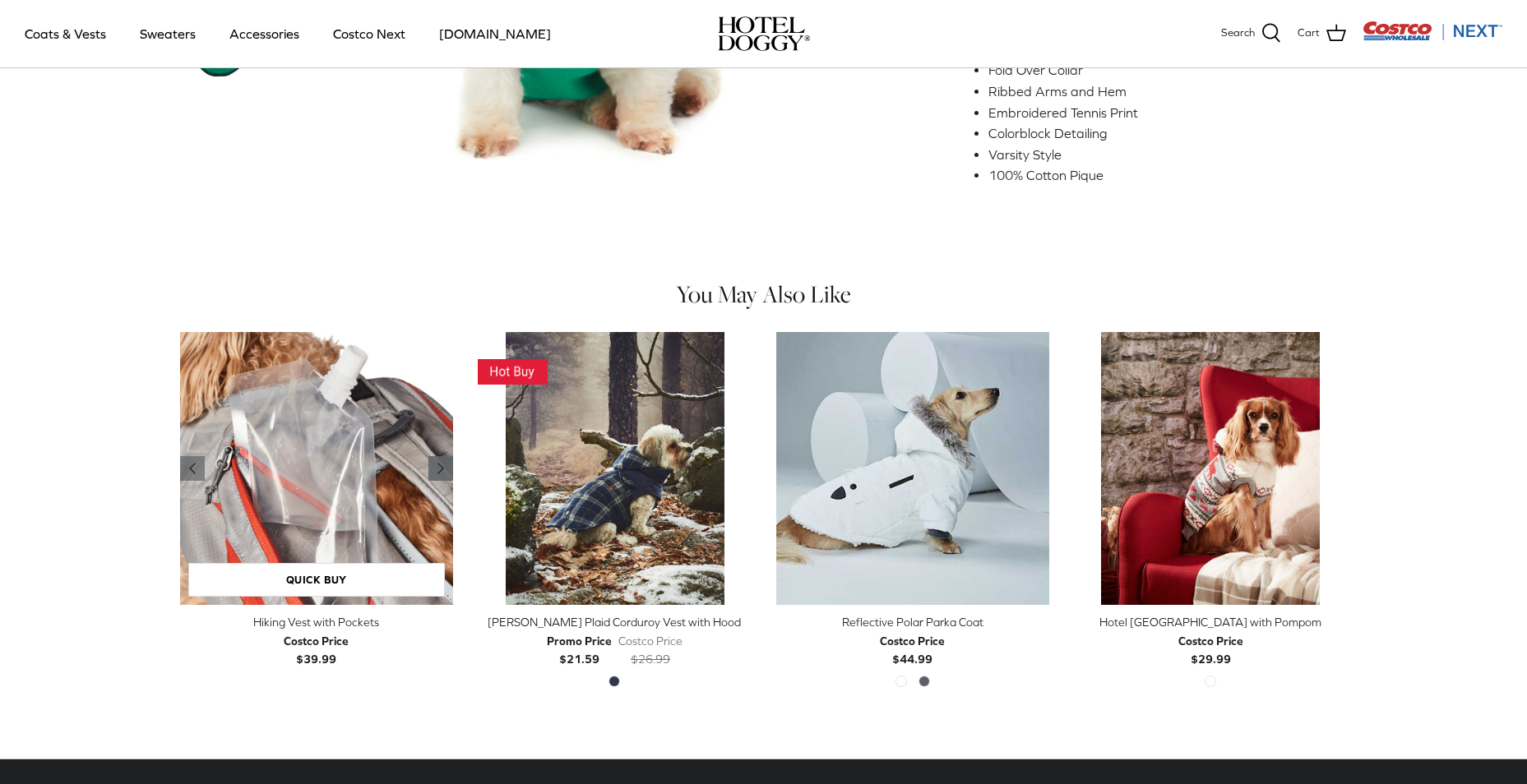
click at [435, 459] on icon "Right" at bounding box center [441, 469] width 20 height 20
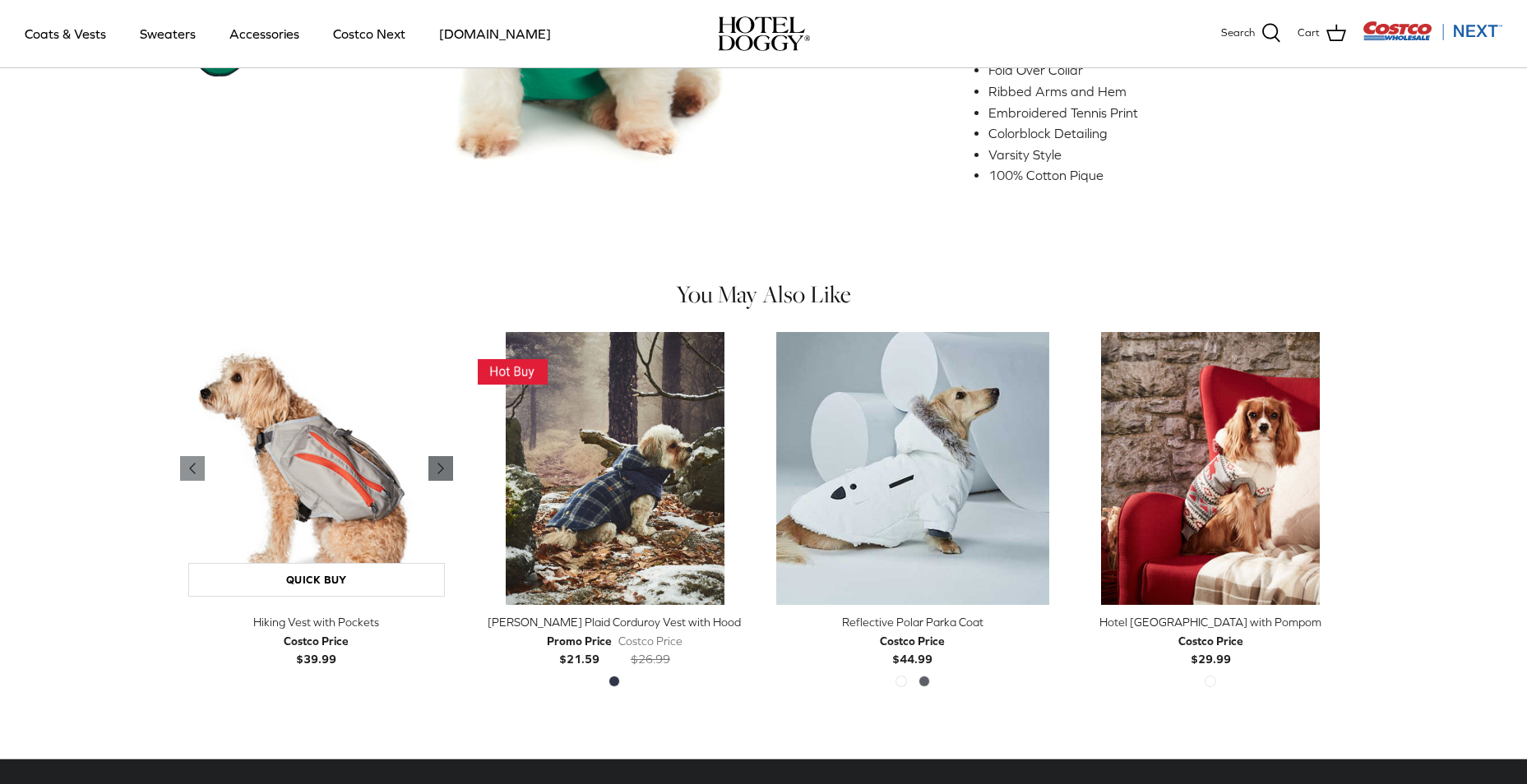
click at [435, 459] on icon "Right" at bounding box center [441, 469] width 20 height 20
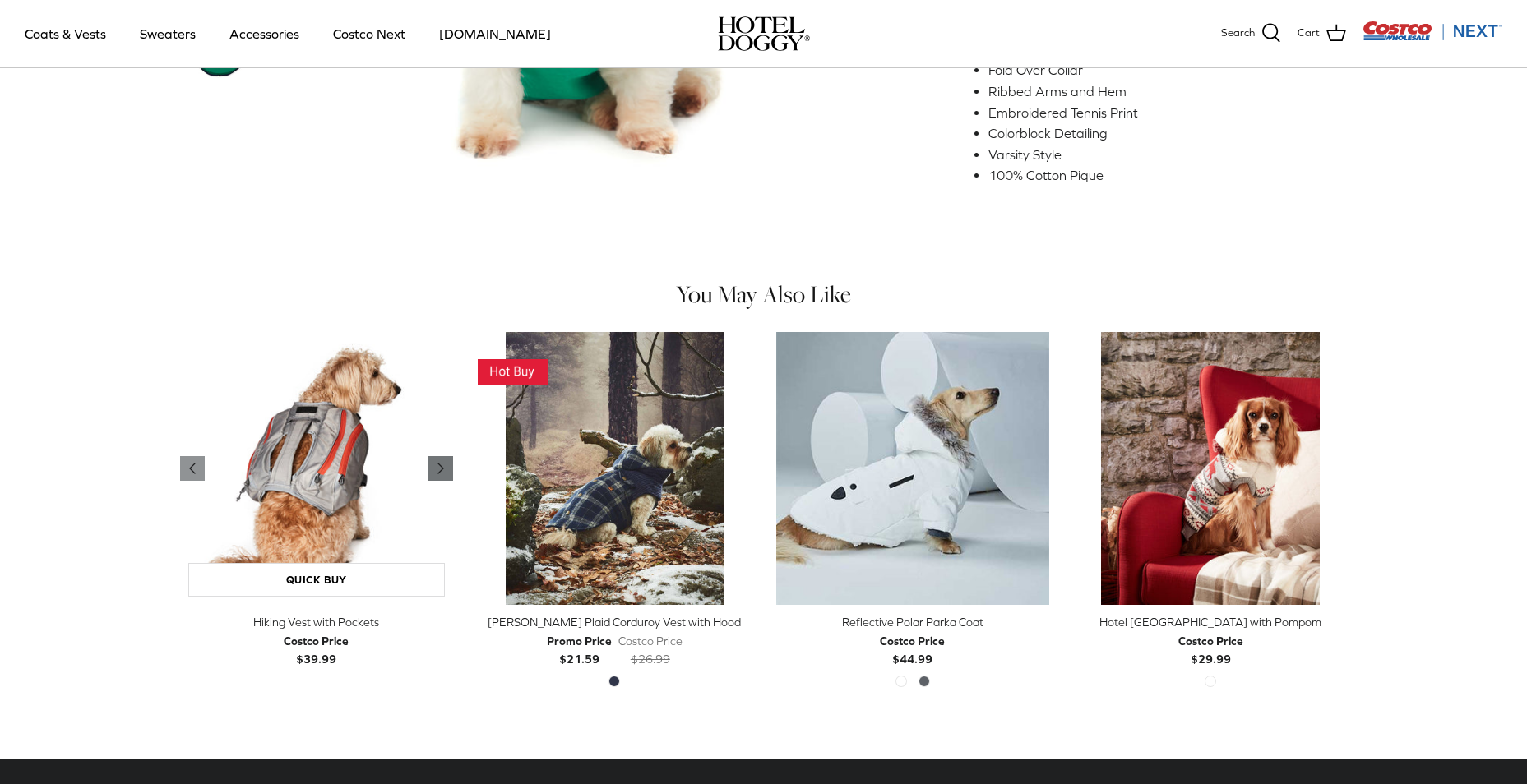
click at [435, 459] on icon "Right" at bounding box center [441, 469] width 20 height 20
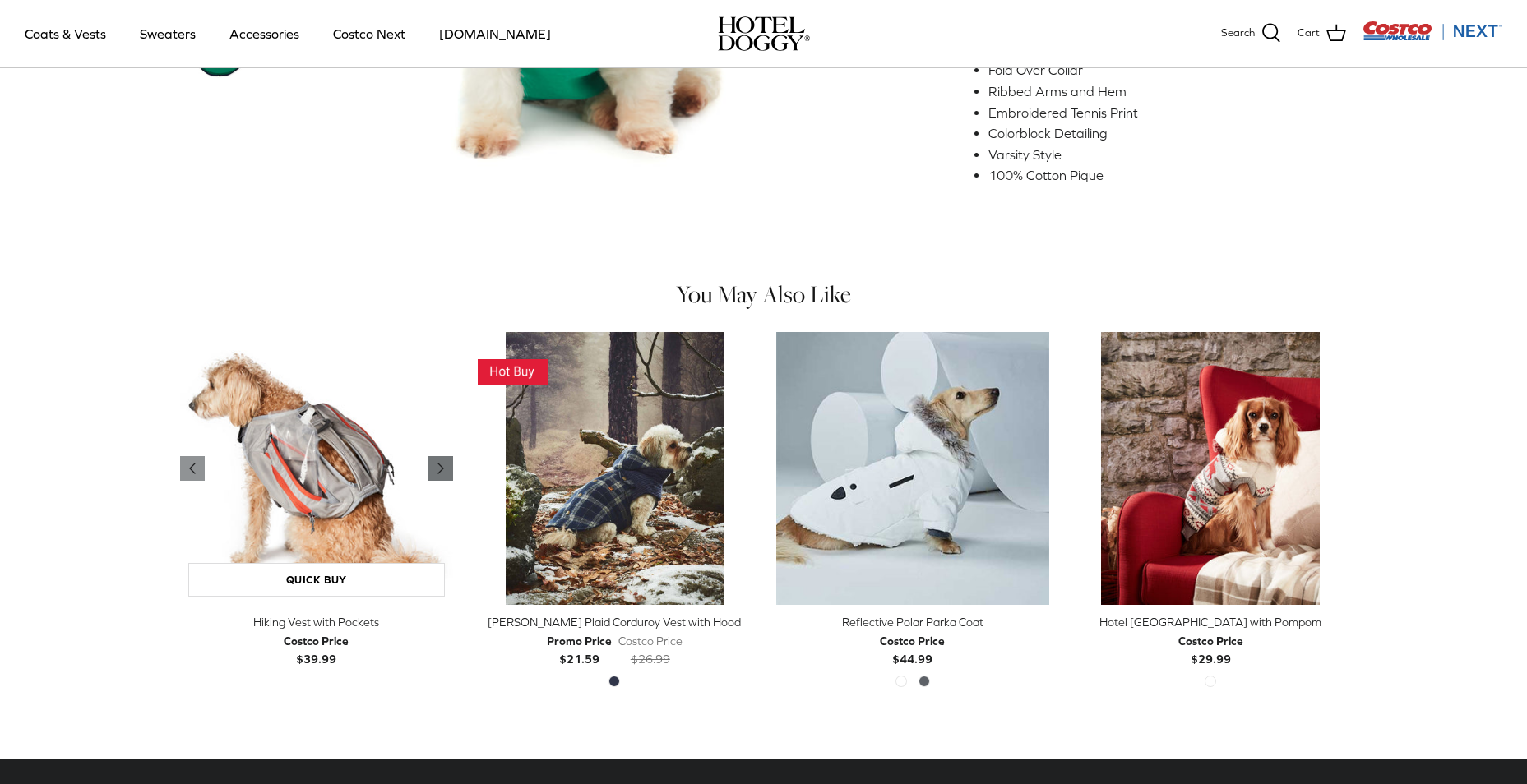
click at [435, 459] on icon "Right" at bounding box center [441, 469] width 20 height 20
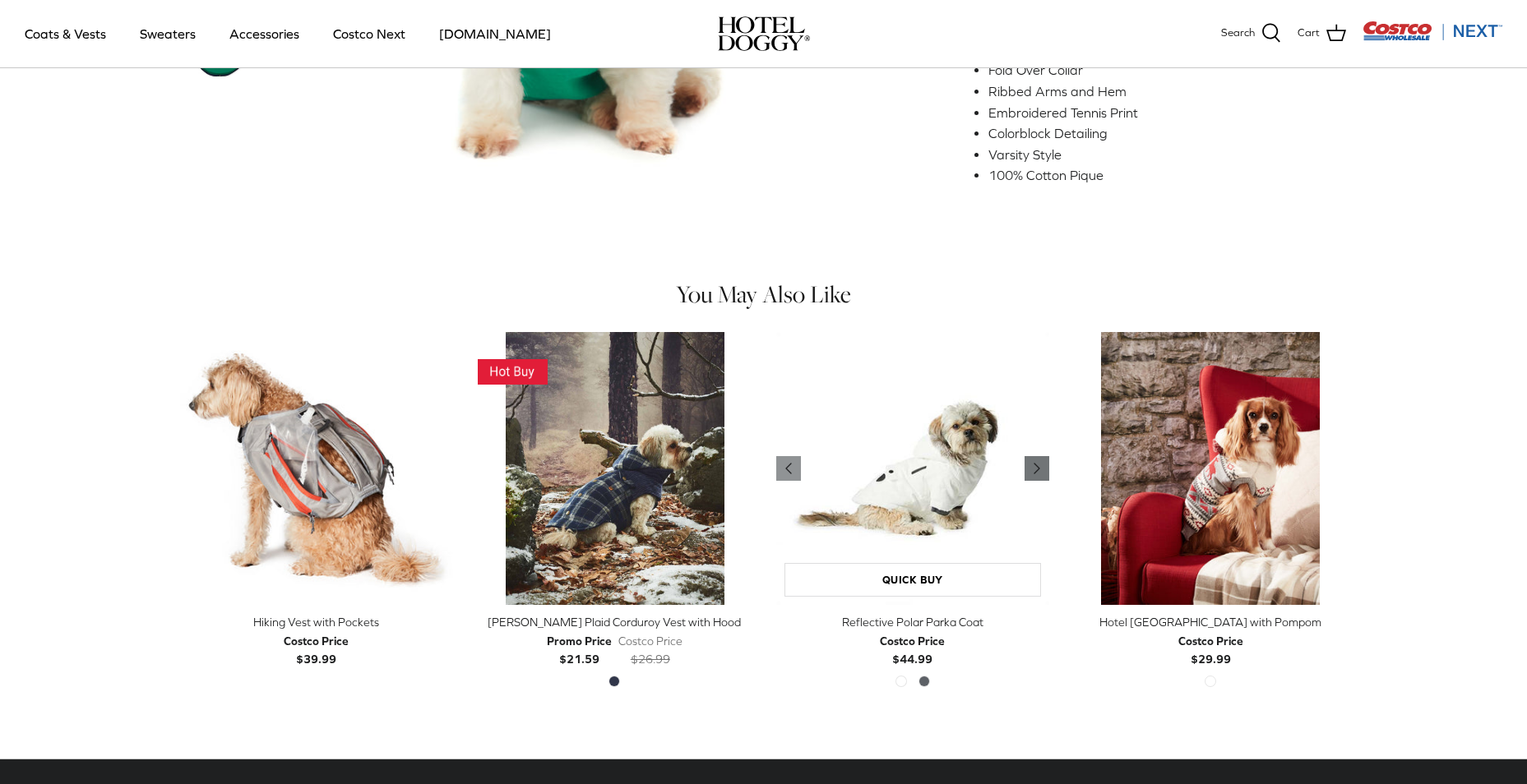
click at [1039, 464] on polyline "Previous" at bounding box center [1036, 469] width 5 height 10
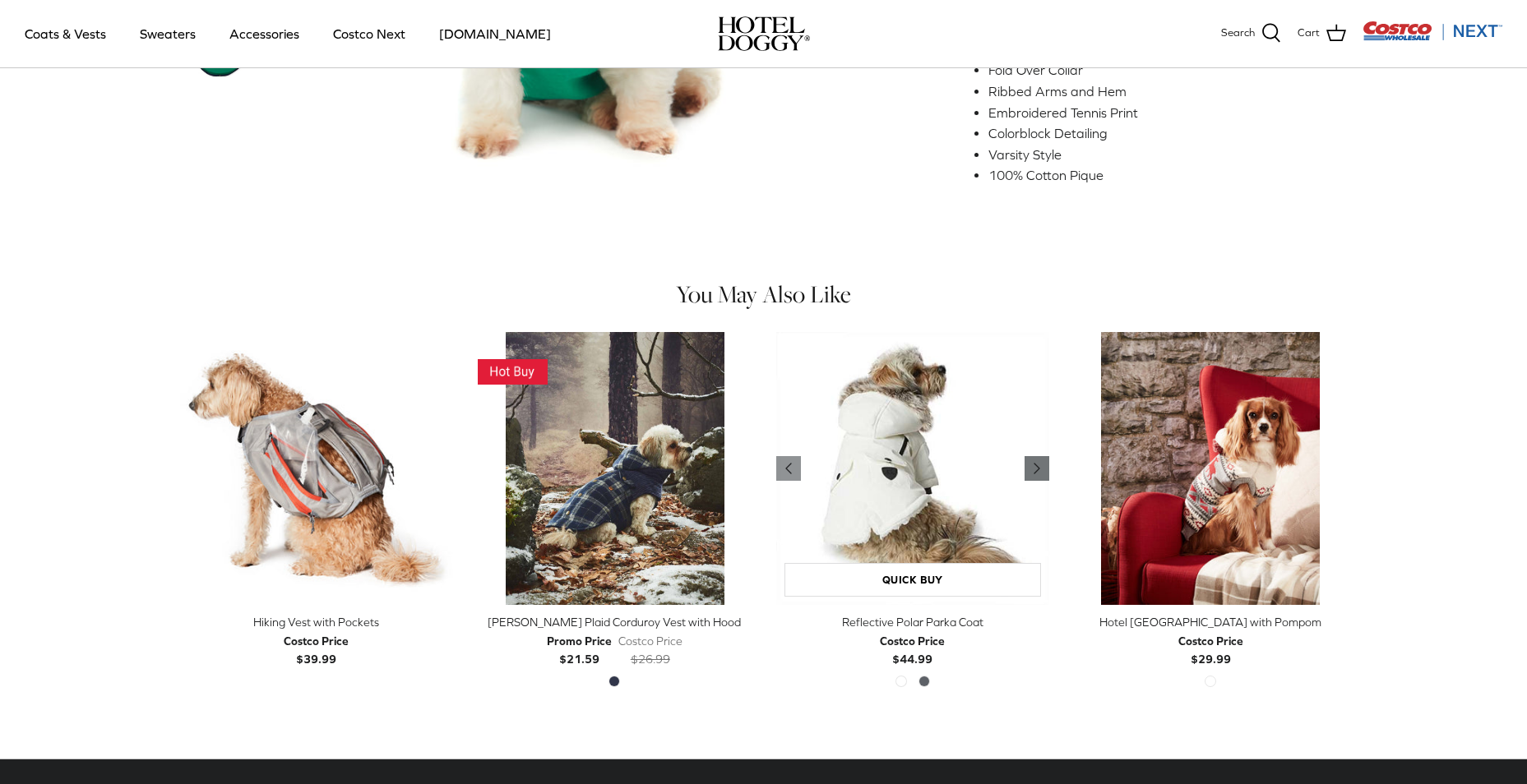
click at [1039, 464] on polyline "Previous" at bounding box center [1036, 469] width 5 height 10
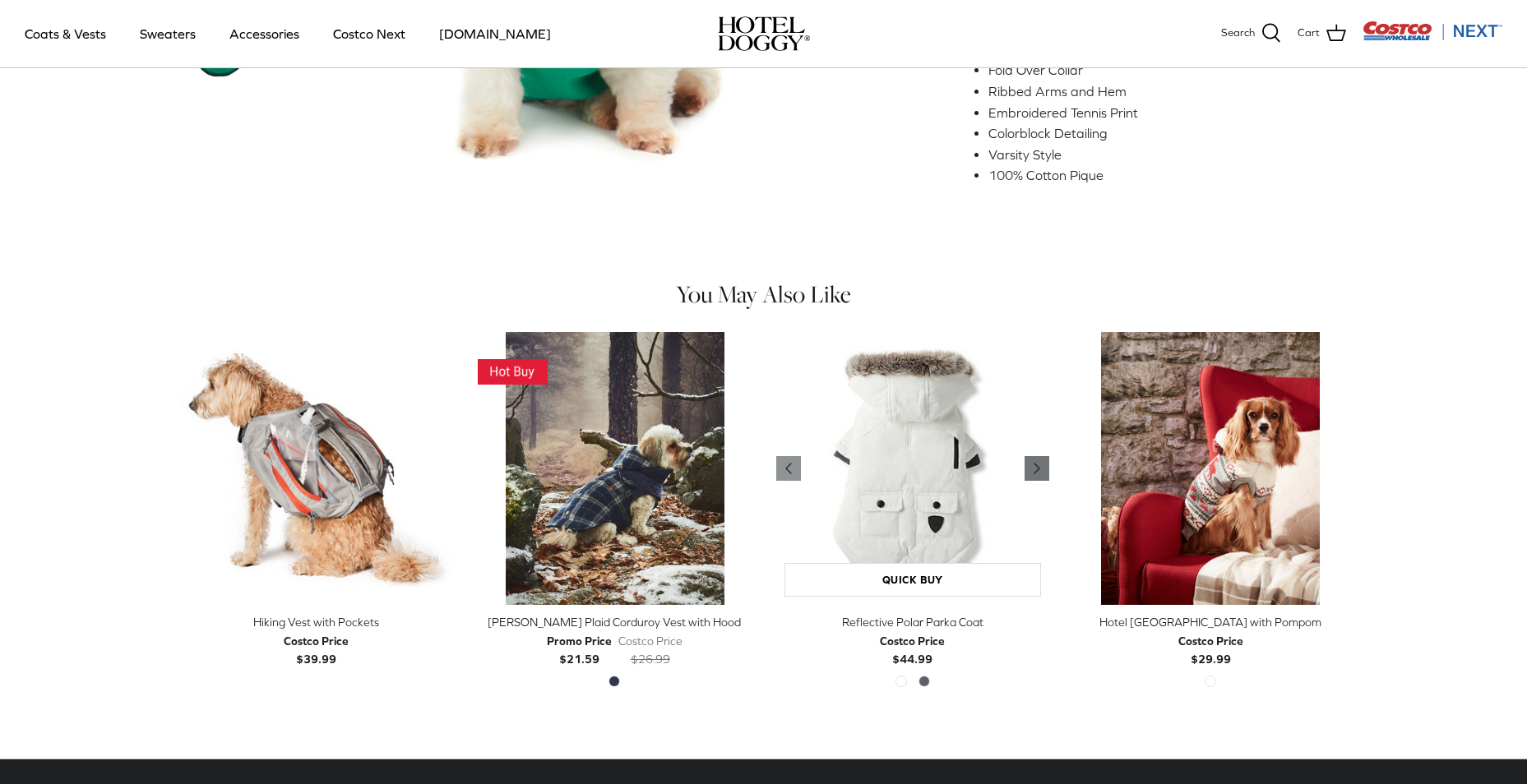
click at [1039, 464] on polyline "Previous" at bounding box center [1036, 469] width 5 height 10
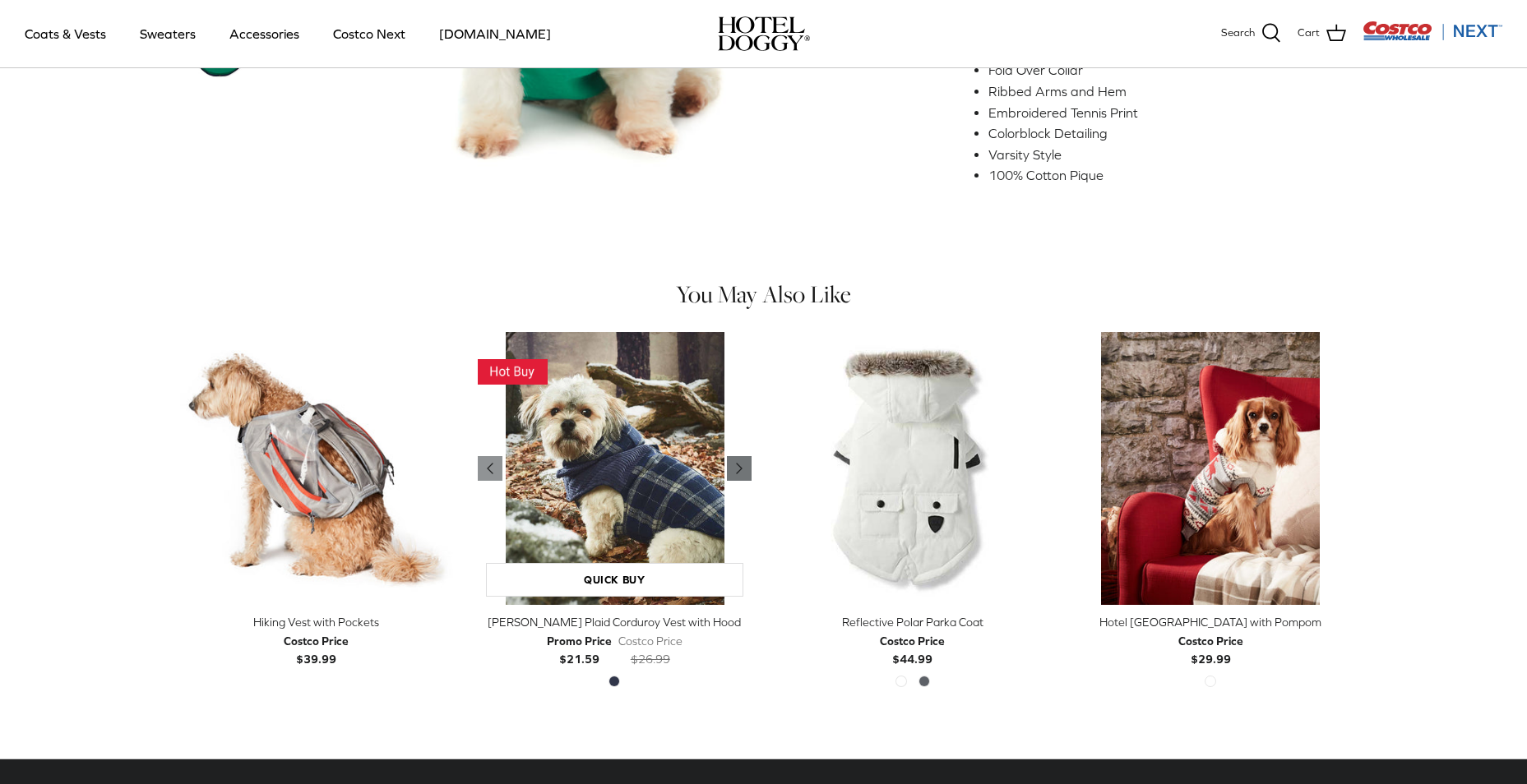
click at [742, 459] on icon "Right" at bounding box center [740, 469] width 20 height 20
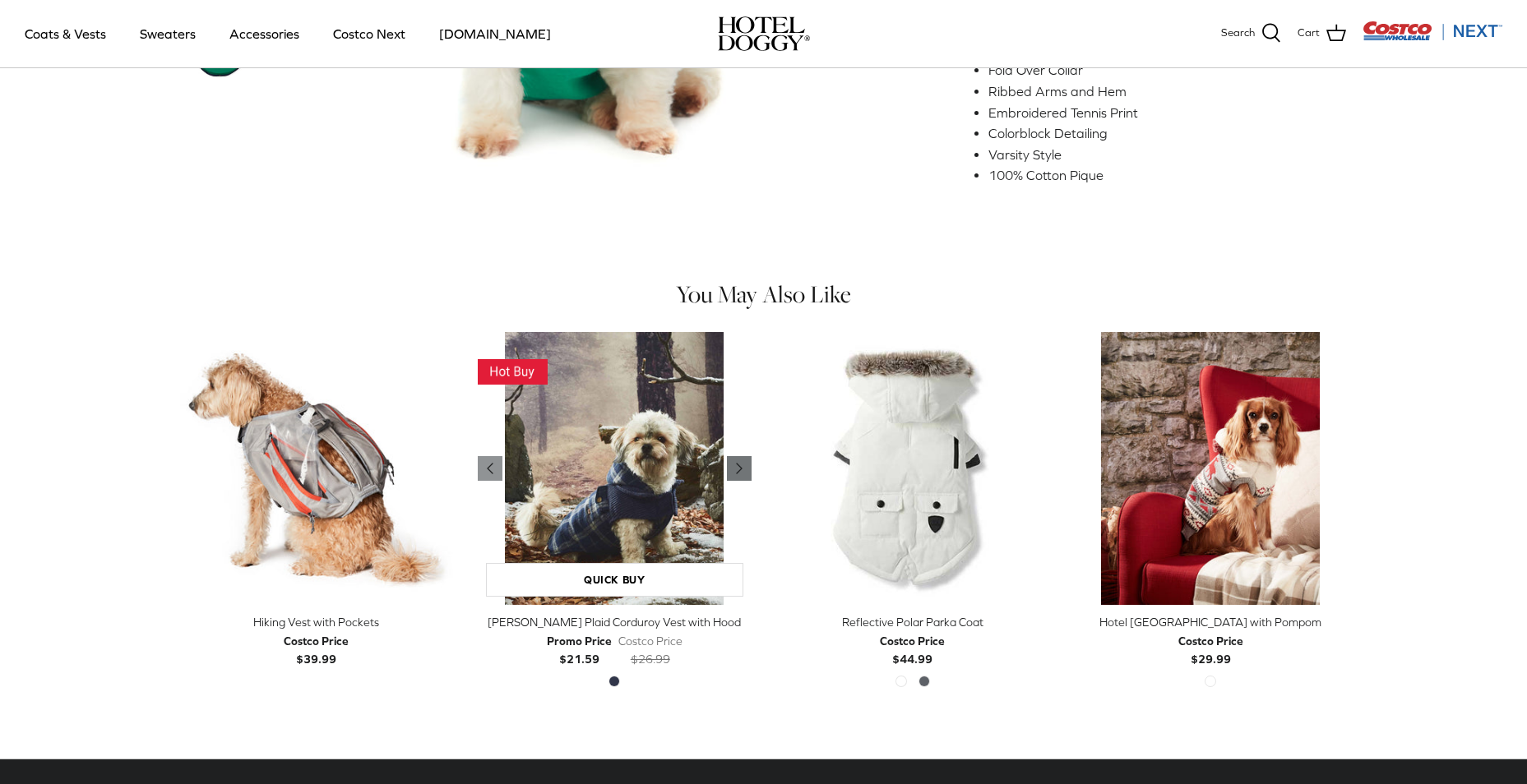
click at [742, 459] on icon "Right" at bounding box center [740, 469] width 20 height 20
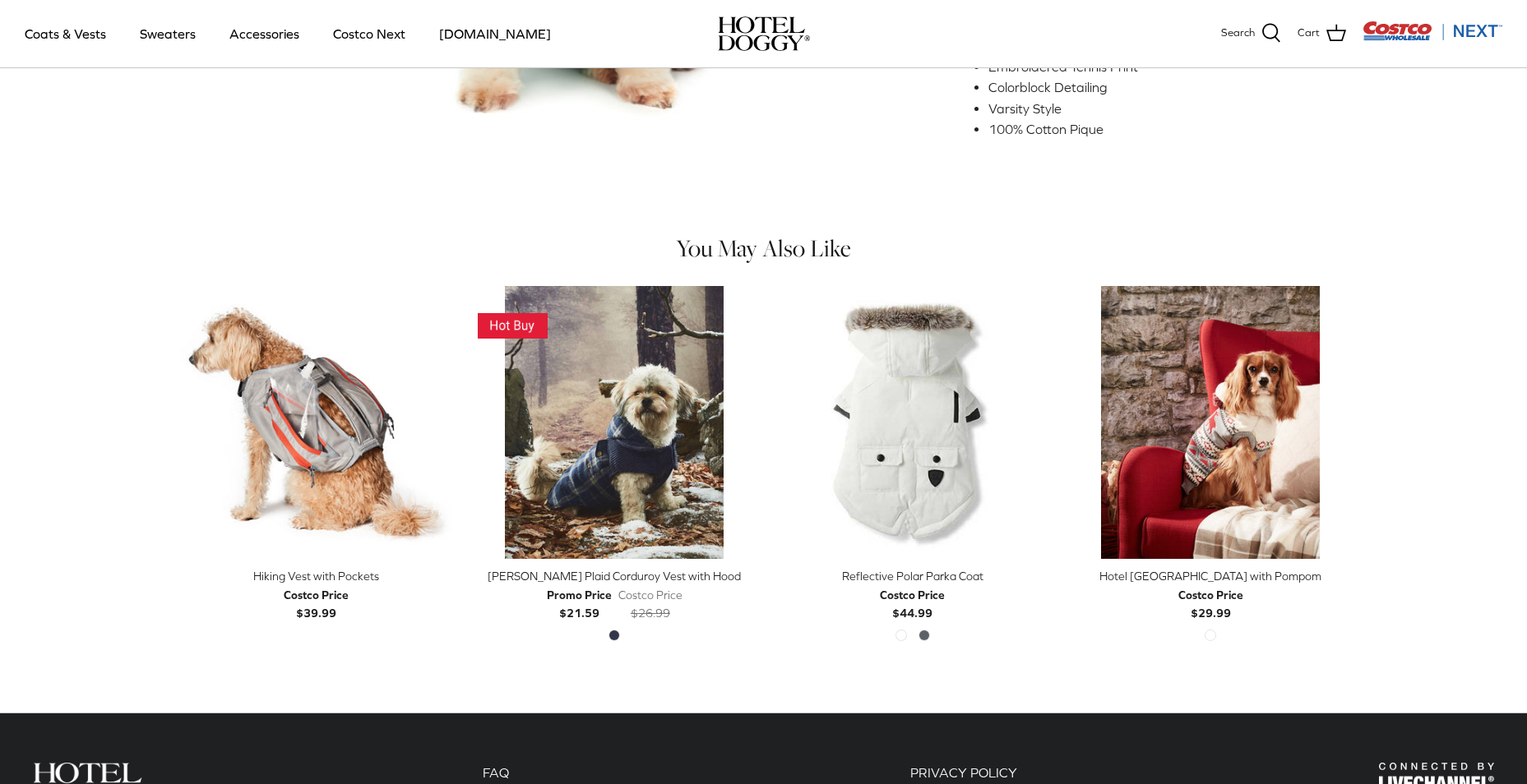
scroll to position [658, 0]
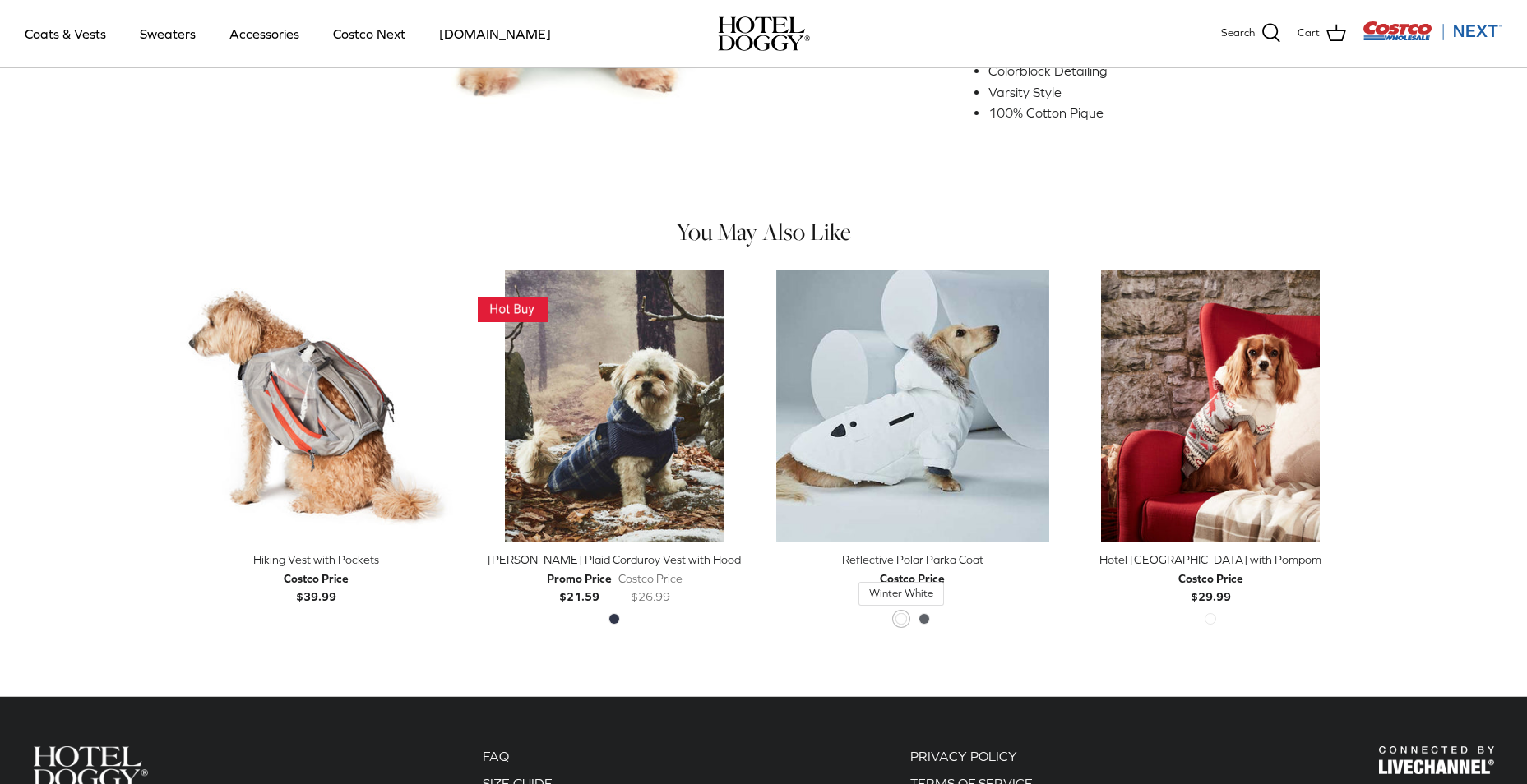
click at [901, 613] on span "Winter White" at bounding box center [902, 619] width 12 height 12
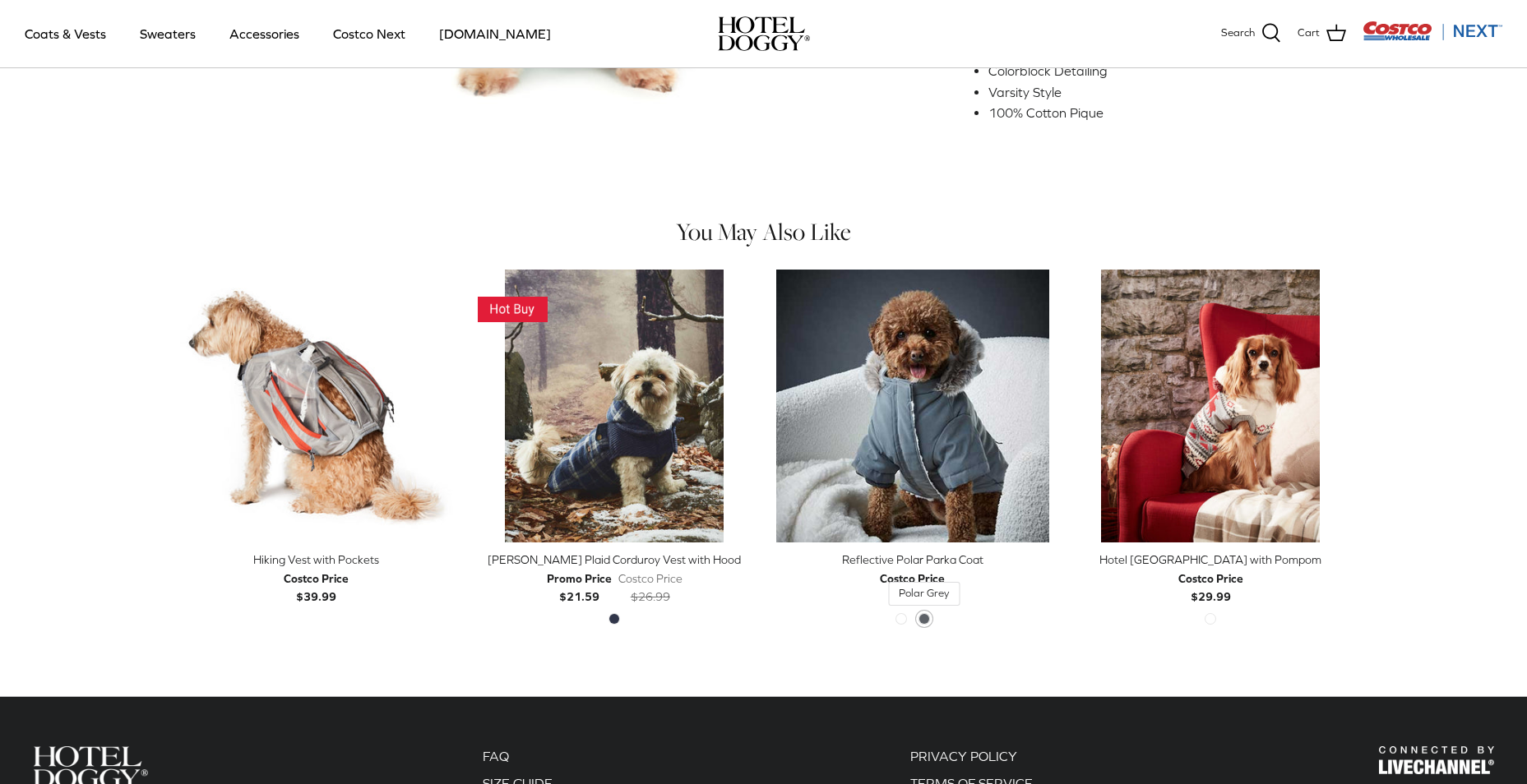
click at [926, 613] on span "Polar Grey" at bounding box center [925, 619] width 12 height 12
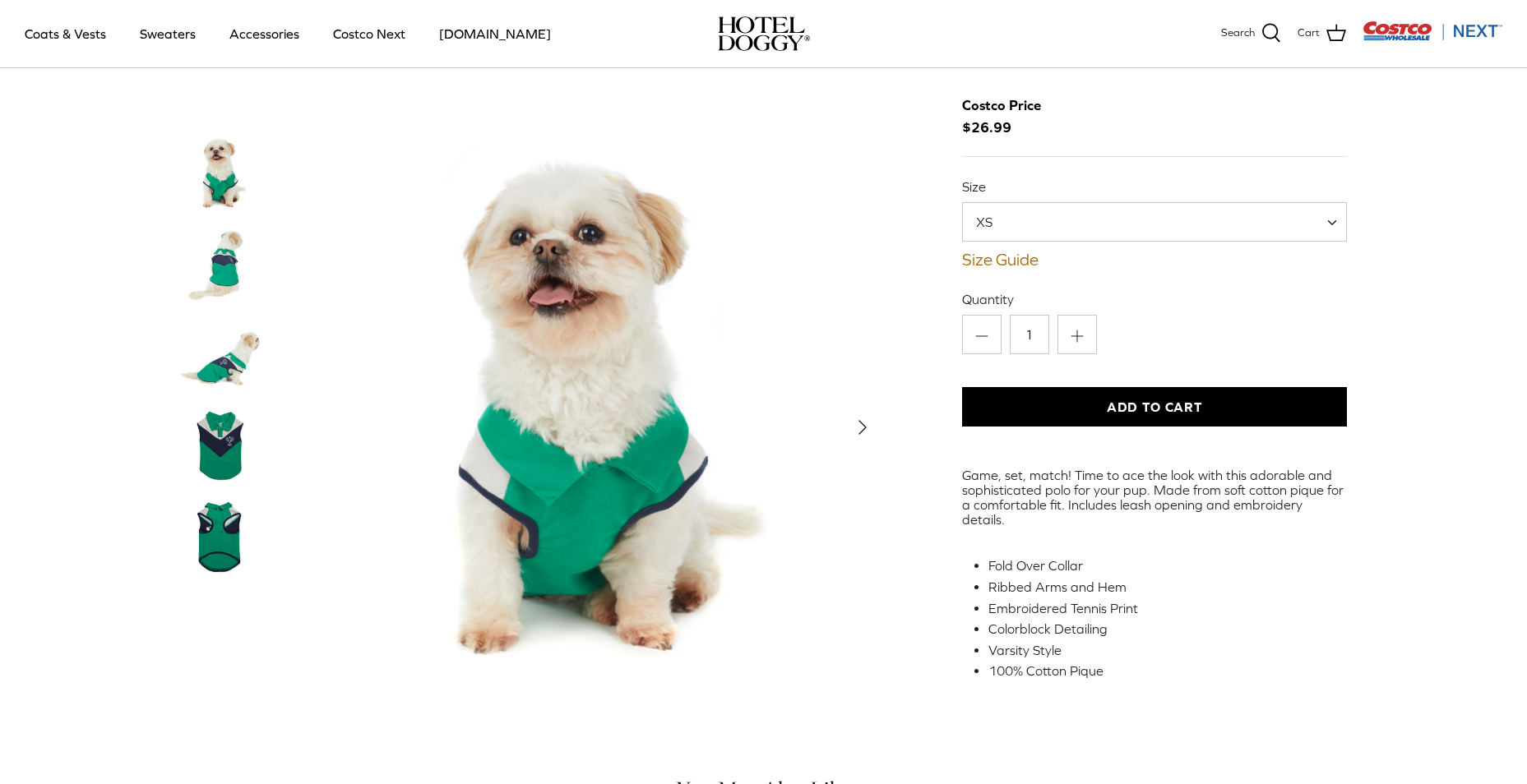
scroll to position [0, 0]
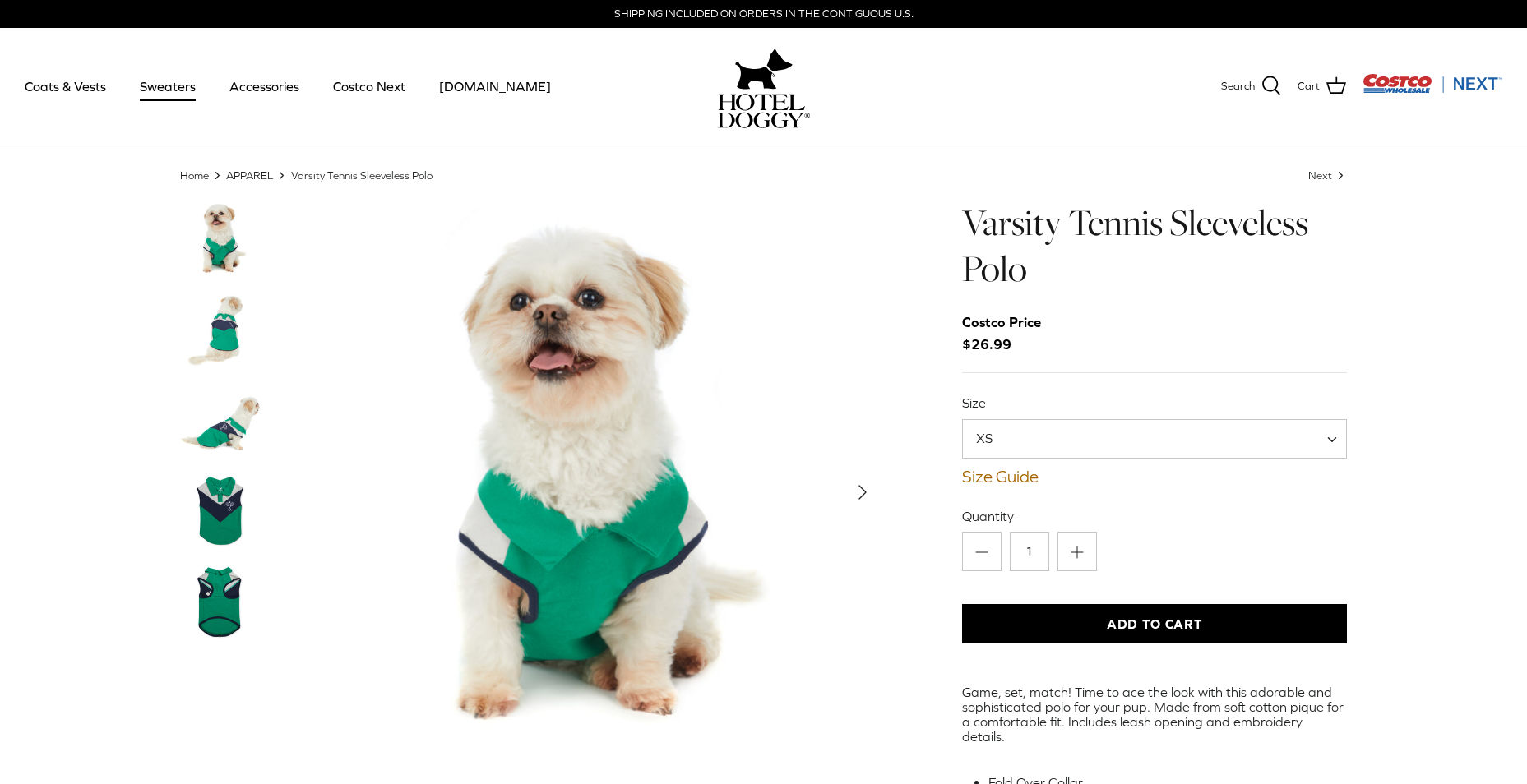
click at [158, 91] on link "Sweaters" at bounding box center [168, 87] width 86 height 56
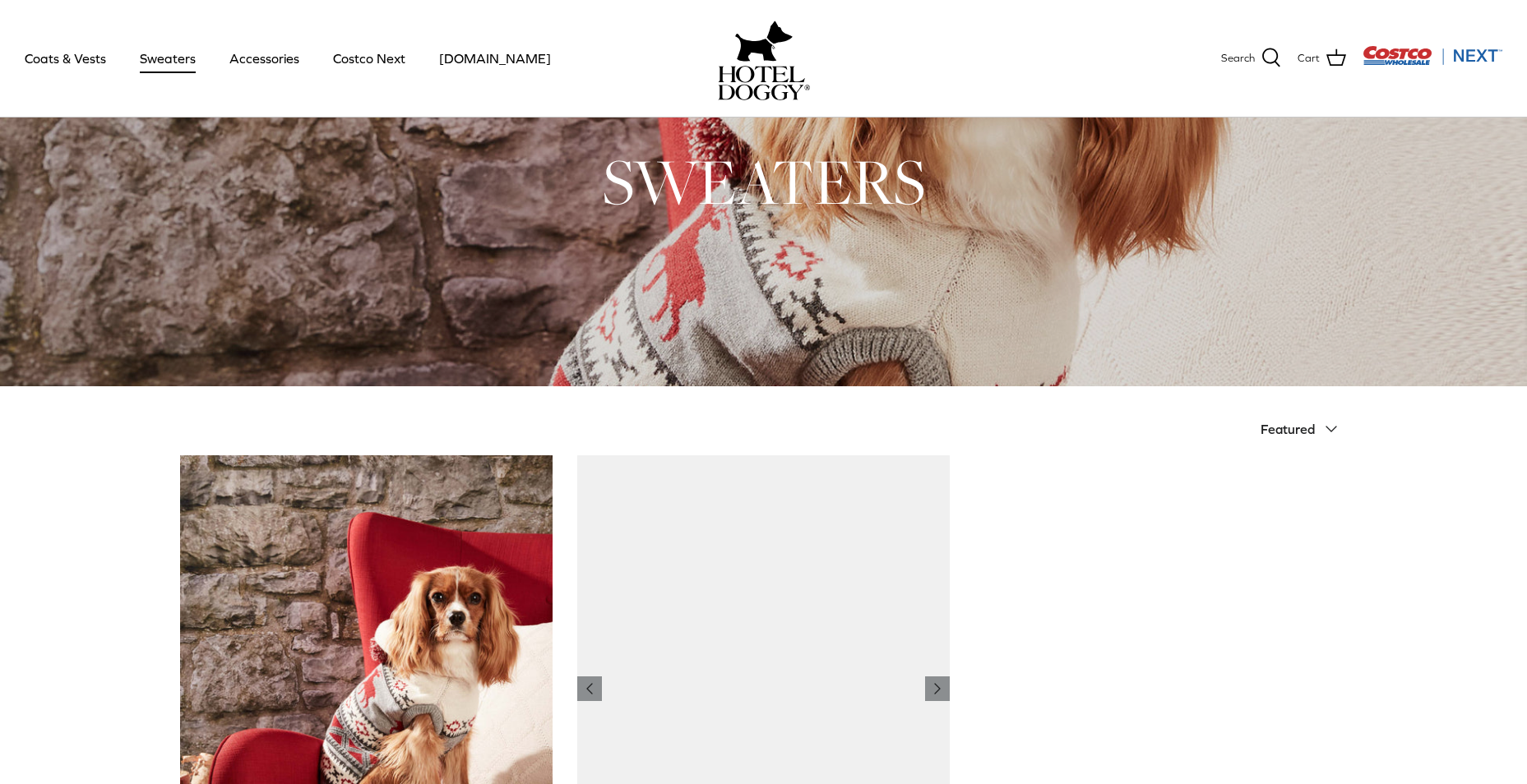
scroll to position [329, 0]
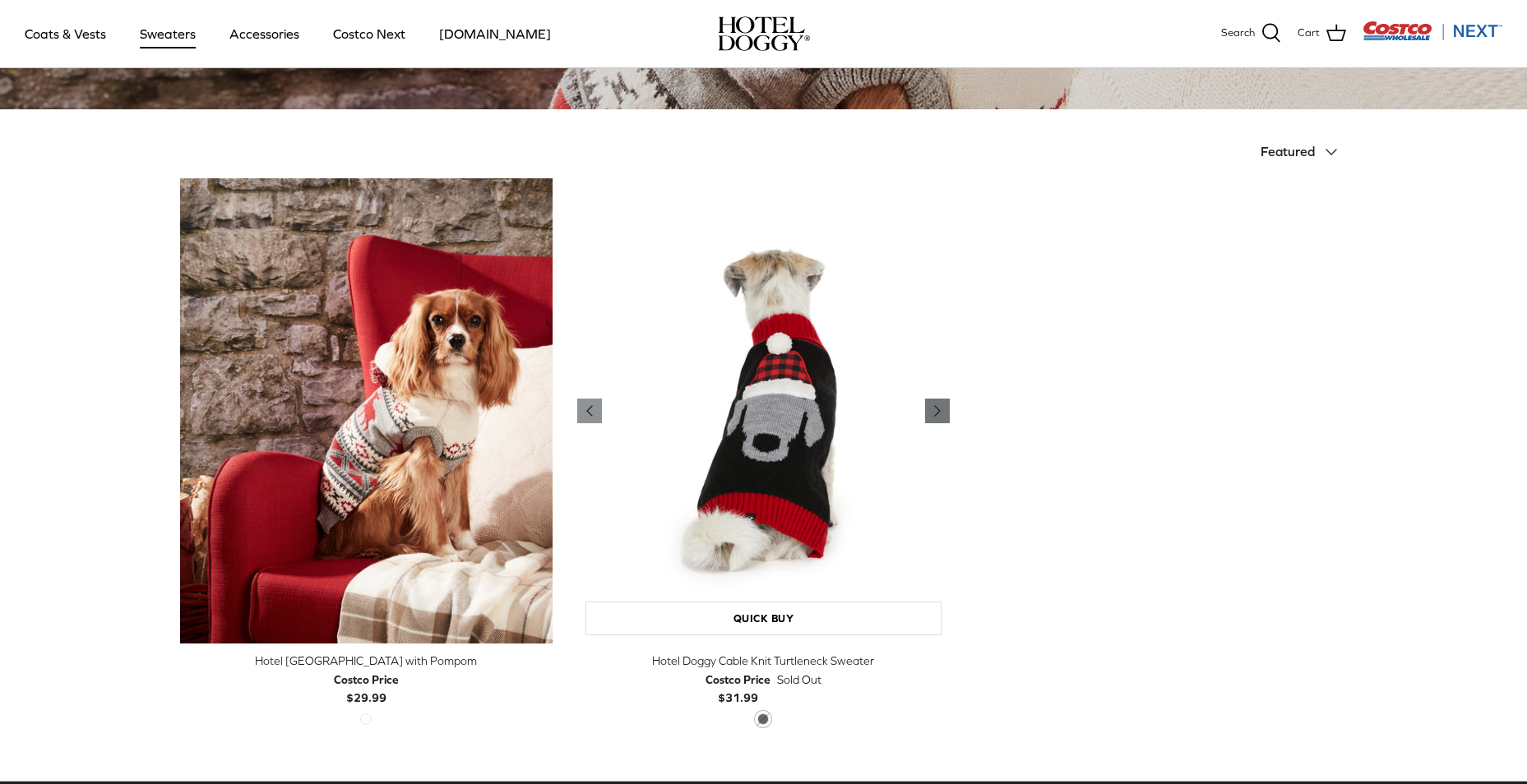
click at [935, 403] on icon "Right" at bounding box center [938, 411] width 20 height 20
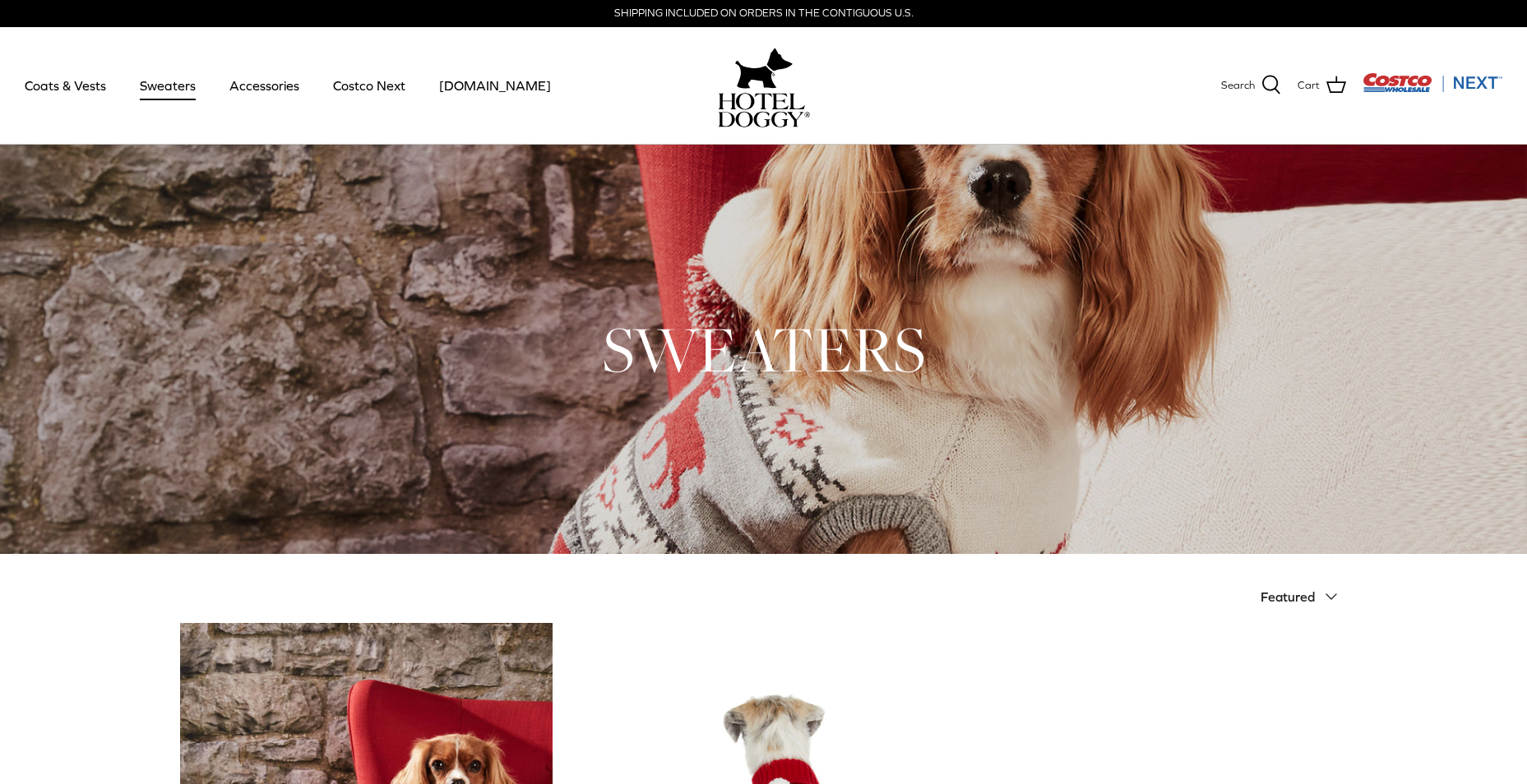
scroll to position [0, 0]
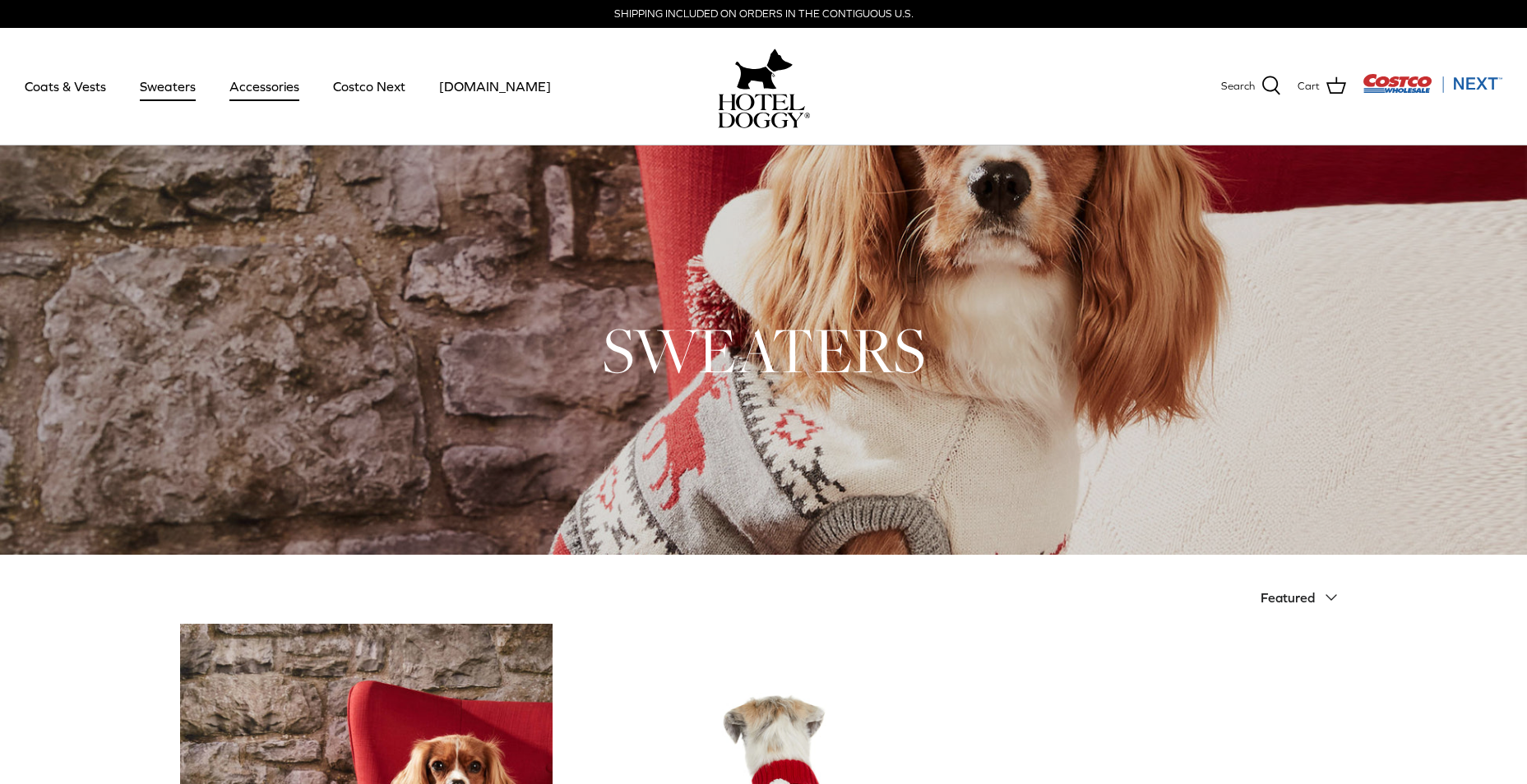
click at [267, 95] on link "Accessories" at bounding box center [265, 87] width 100 height 56
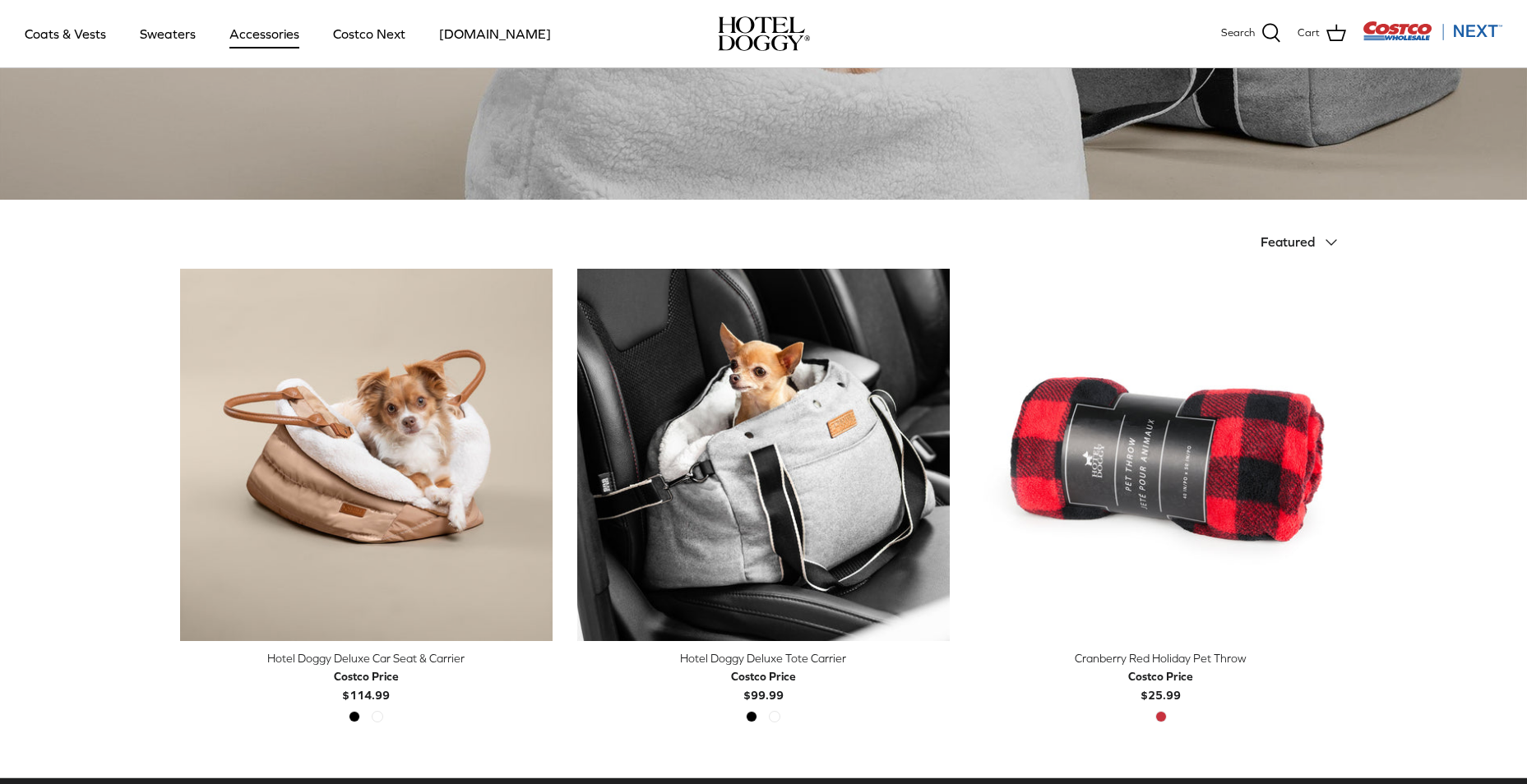
scroll to position [247, 0]
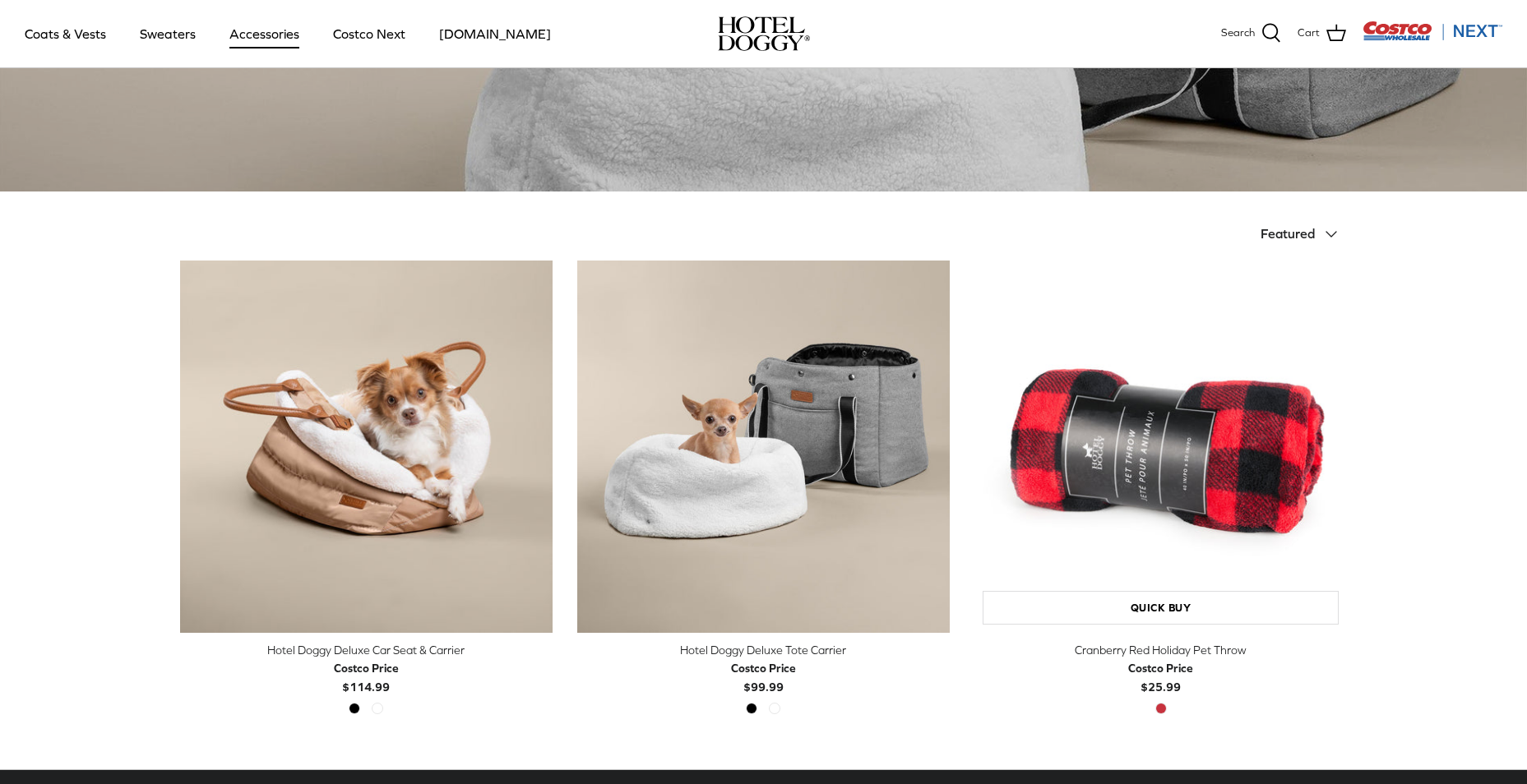
click at [1258, 435] on img "Cranberry Red Holiday Pet Throw" at bounding box center [1161, 447] width 372 height 372
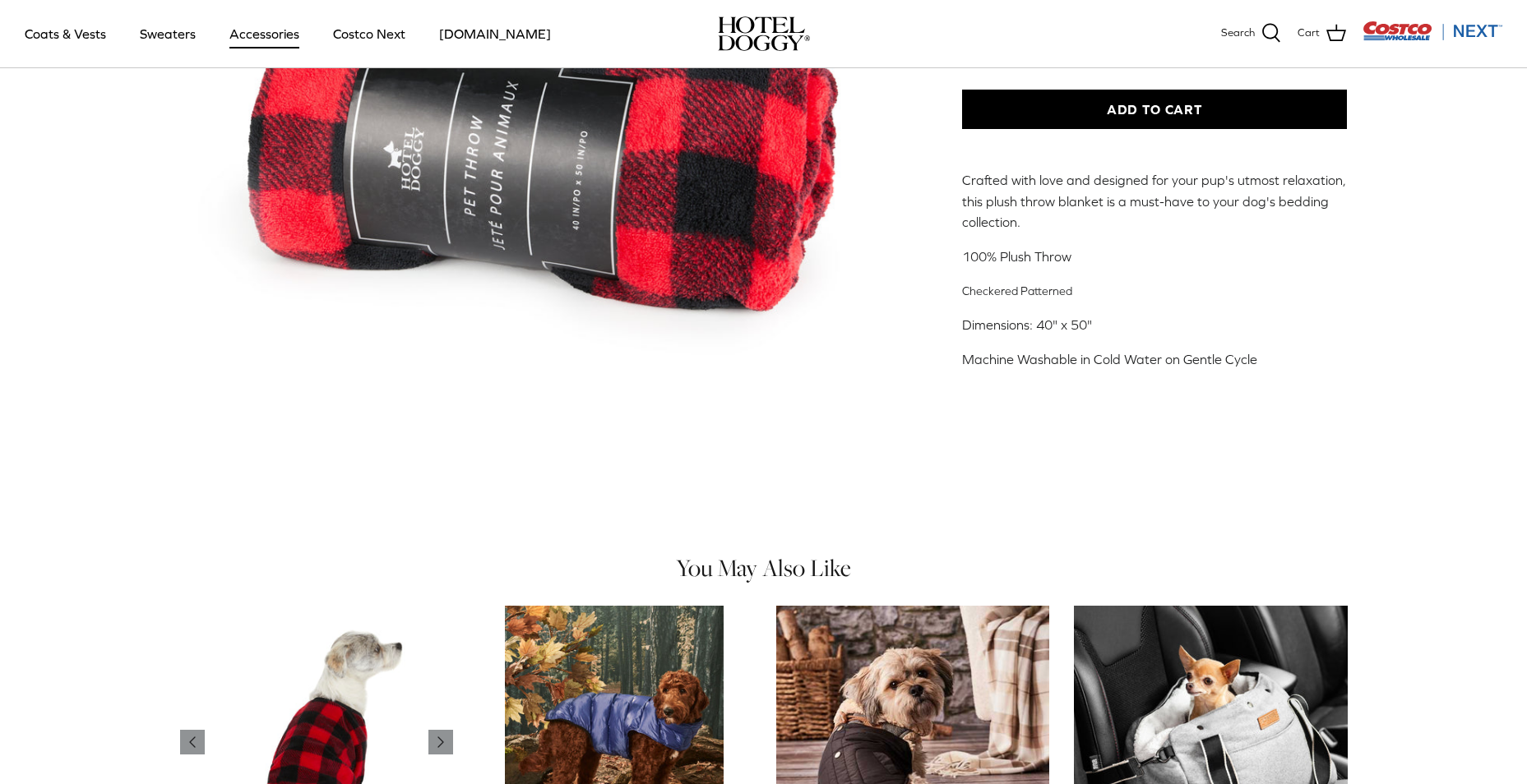
scroll to position [575, 0]
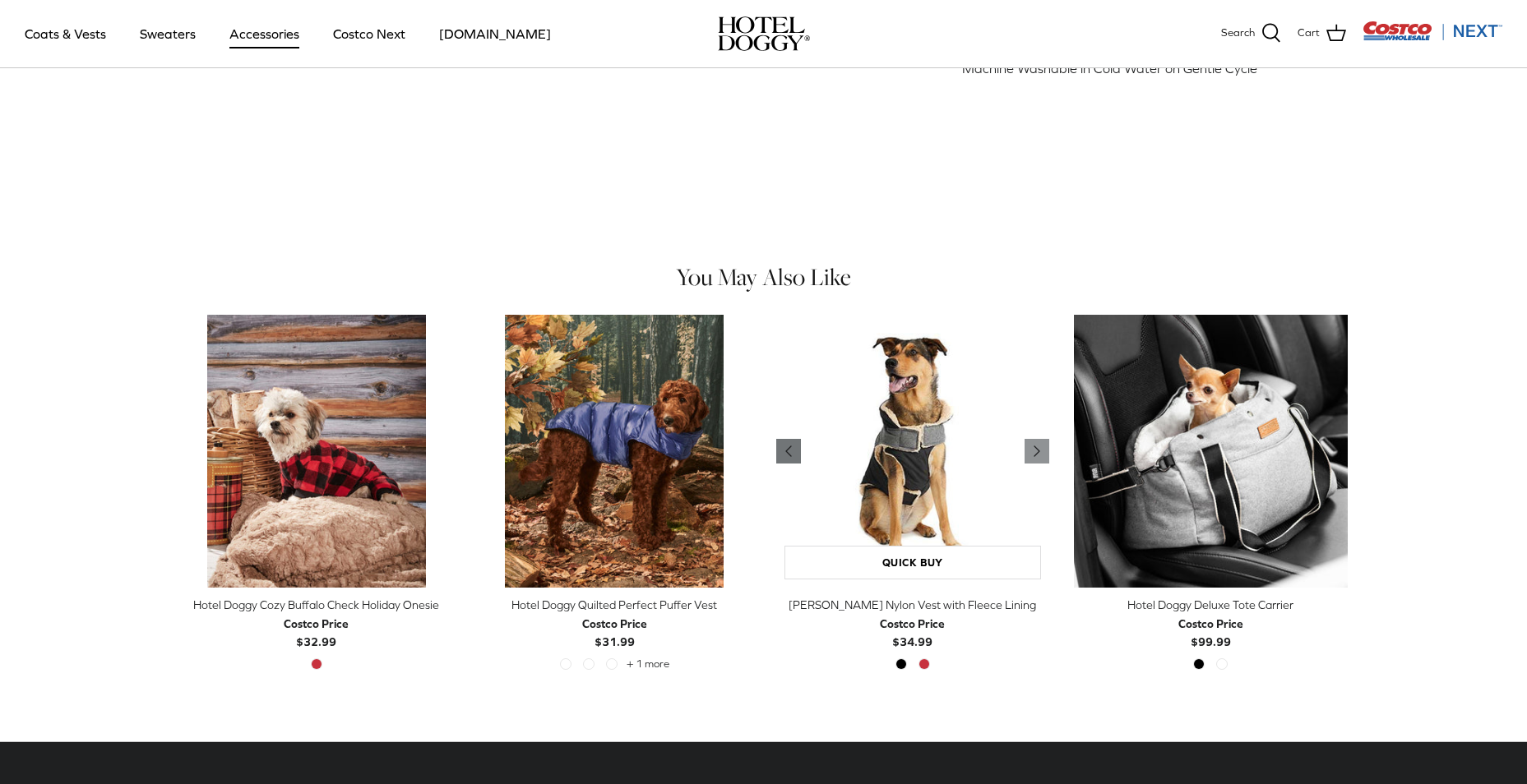
click at [788, 452] on polyline "Previous" at bounding box center [788, 452] width 5 height 10
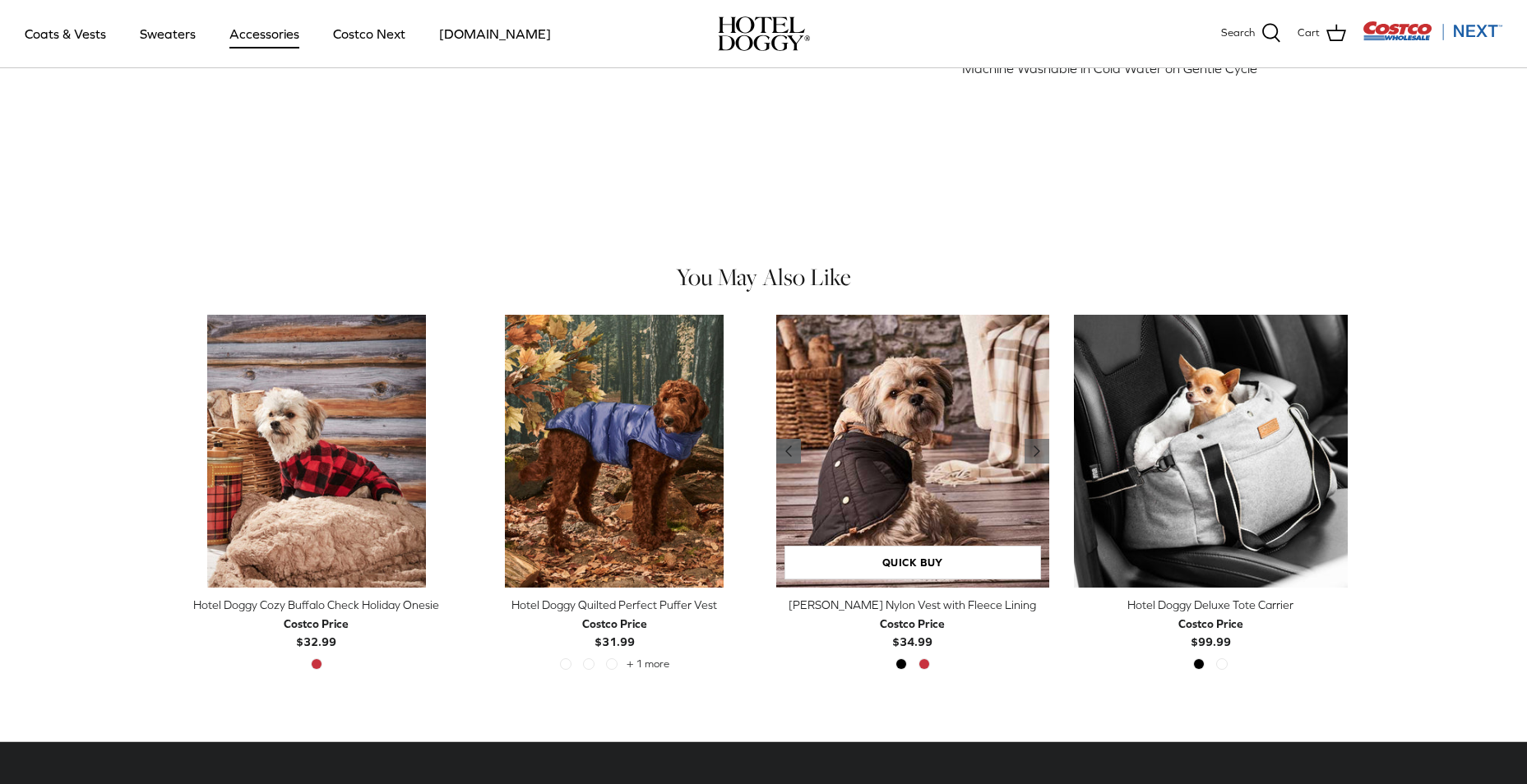
click at [785, 454] on icon "Left" at bounding box center [789, 452] width 20 height 20
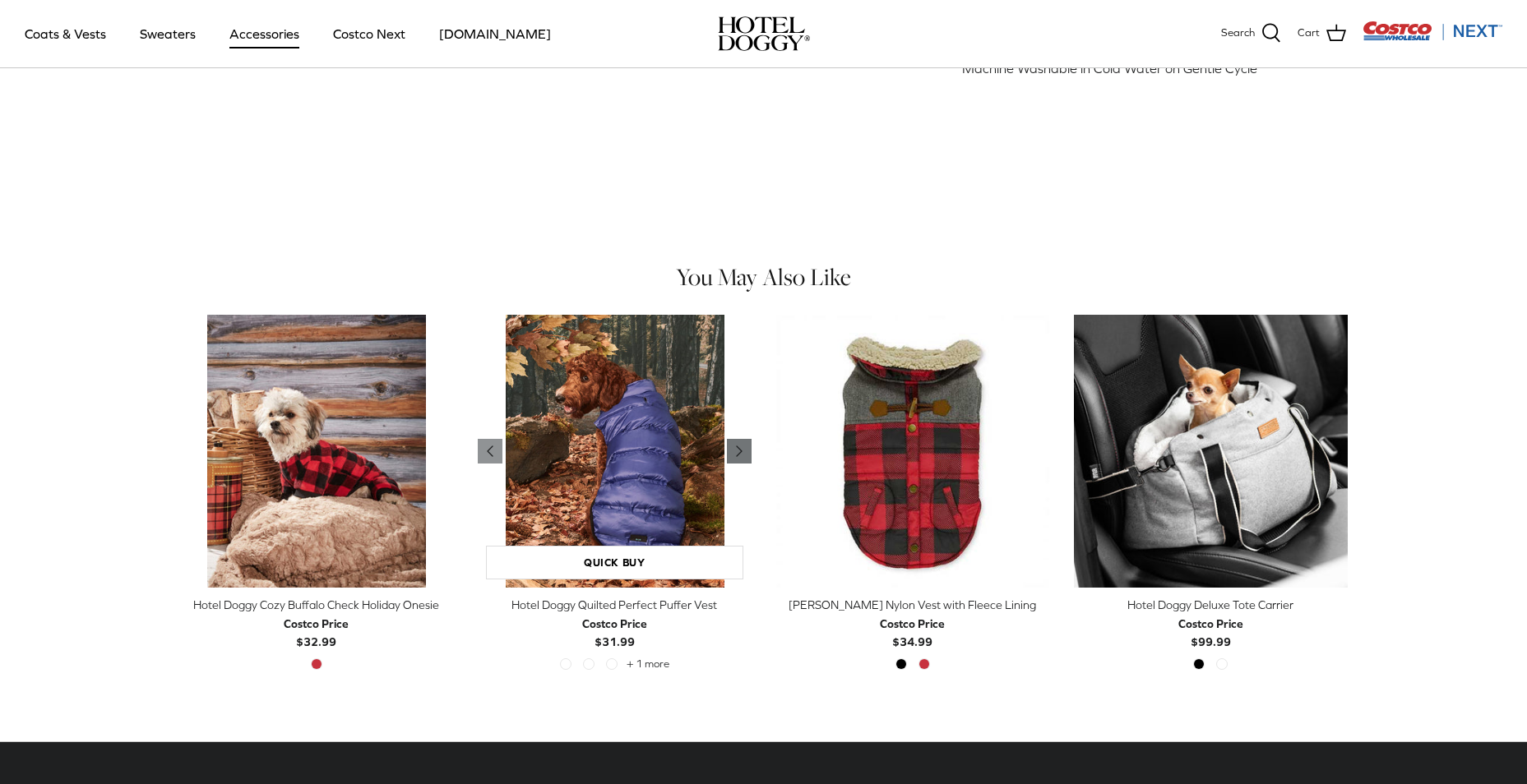
click at [734, 452] on icon "Right" at bounding box center [740, 452] width 20 height 20
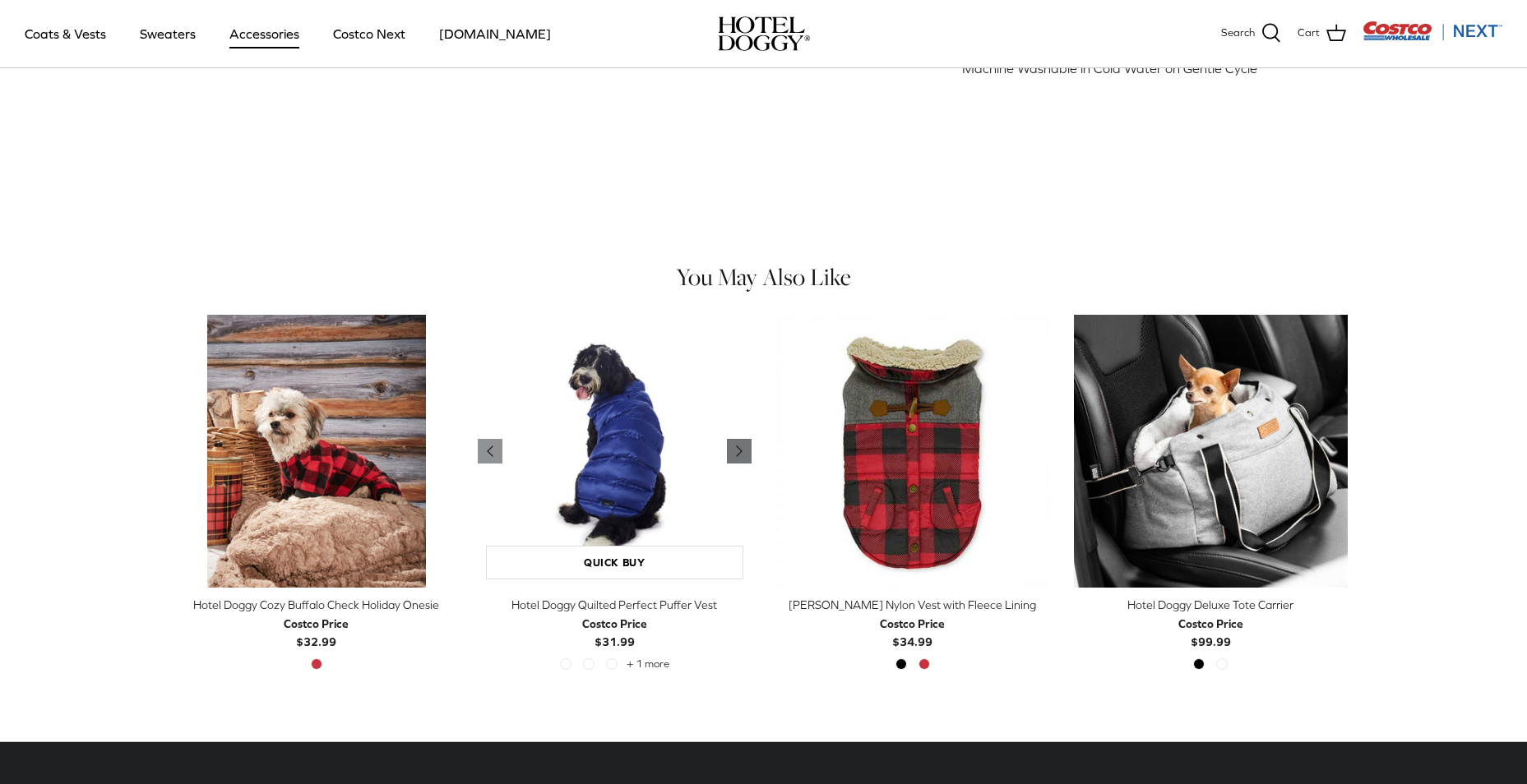
click at [734, 452] on icon "Right" at bounding box center [740, 452] width 20 height 20
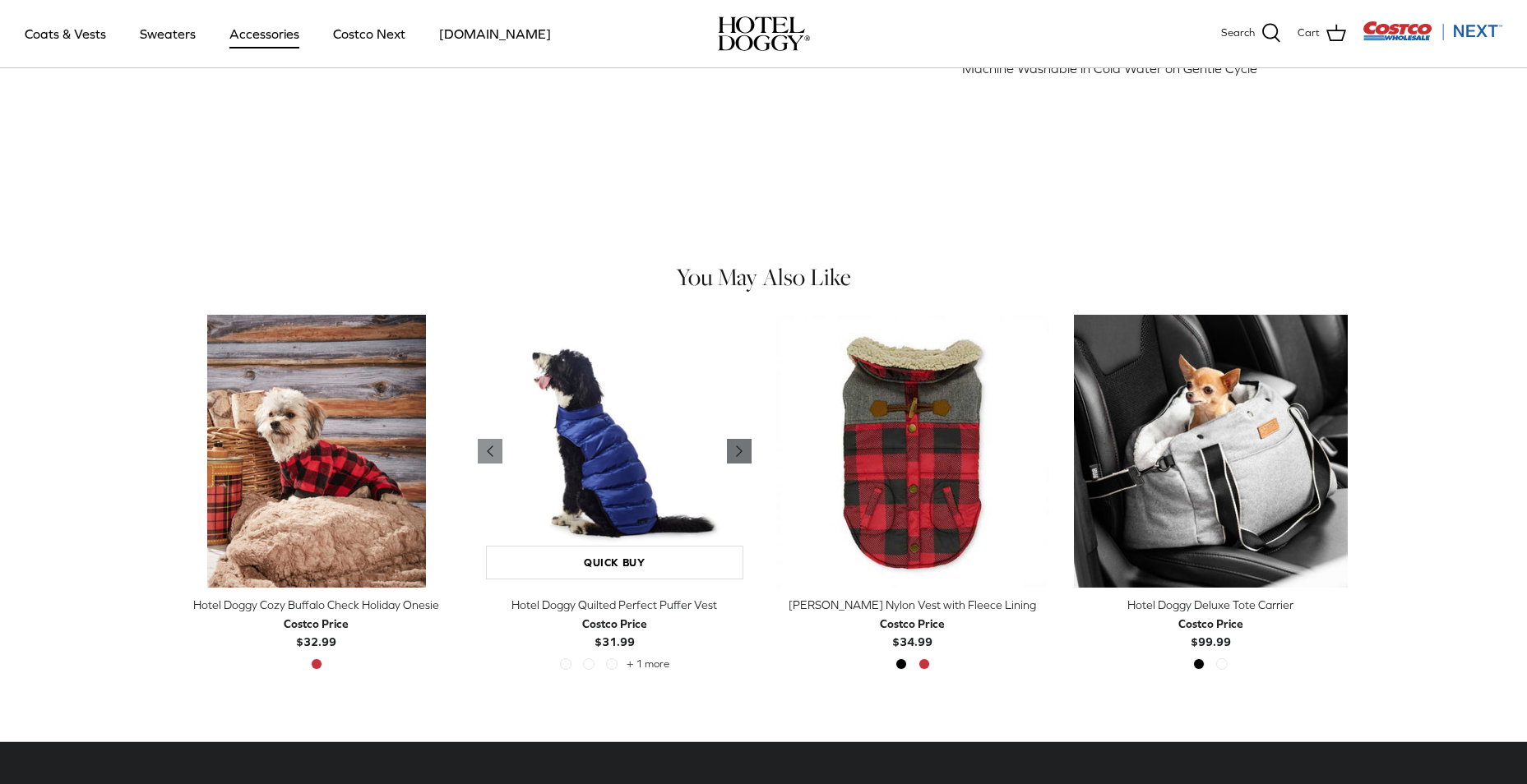
click at [734, 452] on icon "Right" at bounding box center [740, 452] width 20 height 20
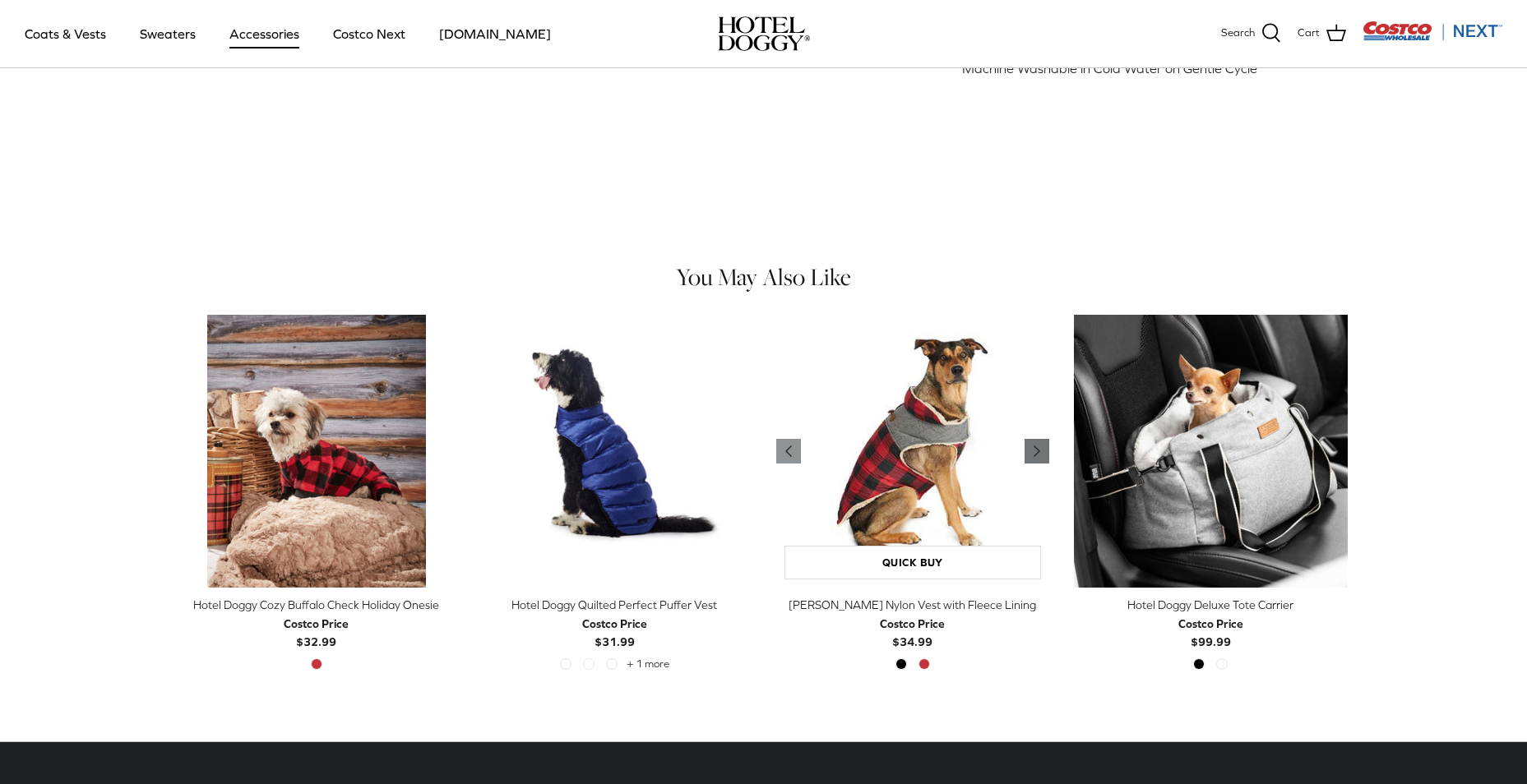
click at [1030, 453] on icon "Right" at bounding box center [1037, 452] width 20 height 20
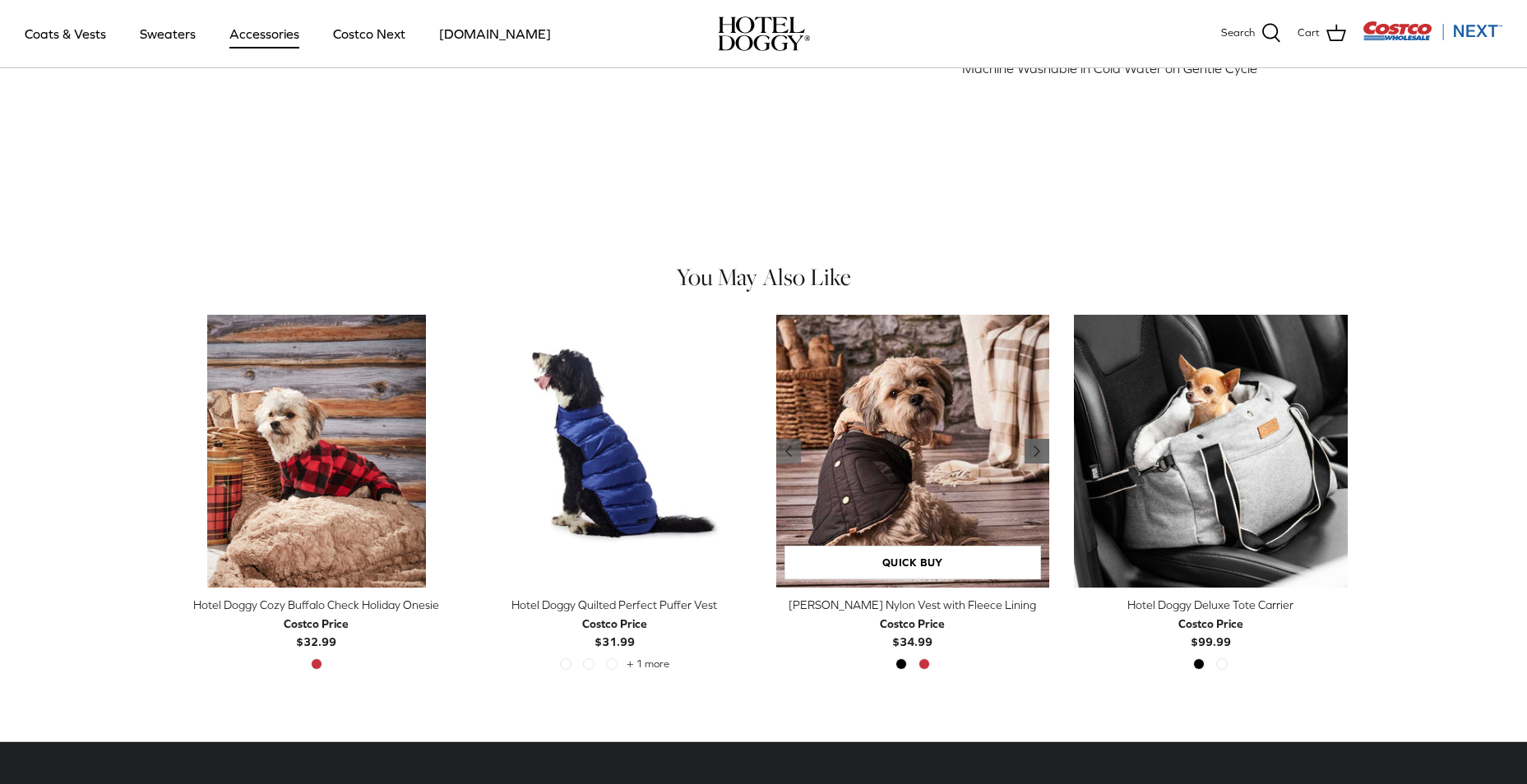
click at [1037, 453] on polyline "Previous" at bounding box center [1036, 452] width 5 height 10
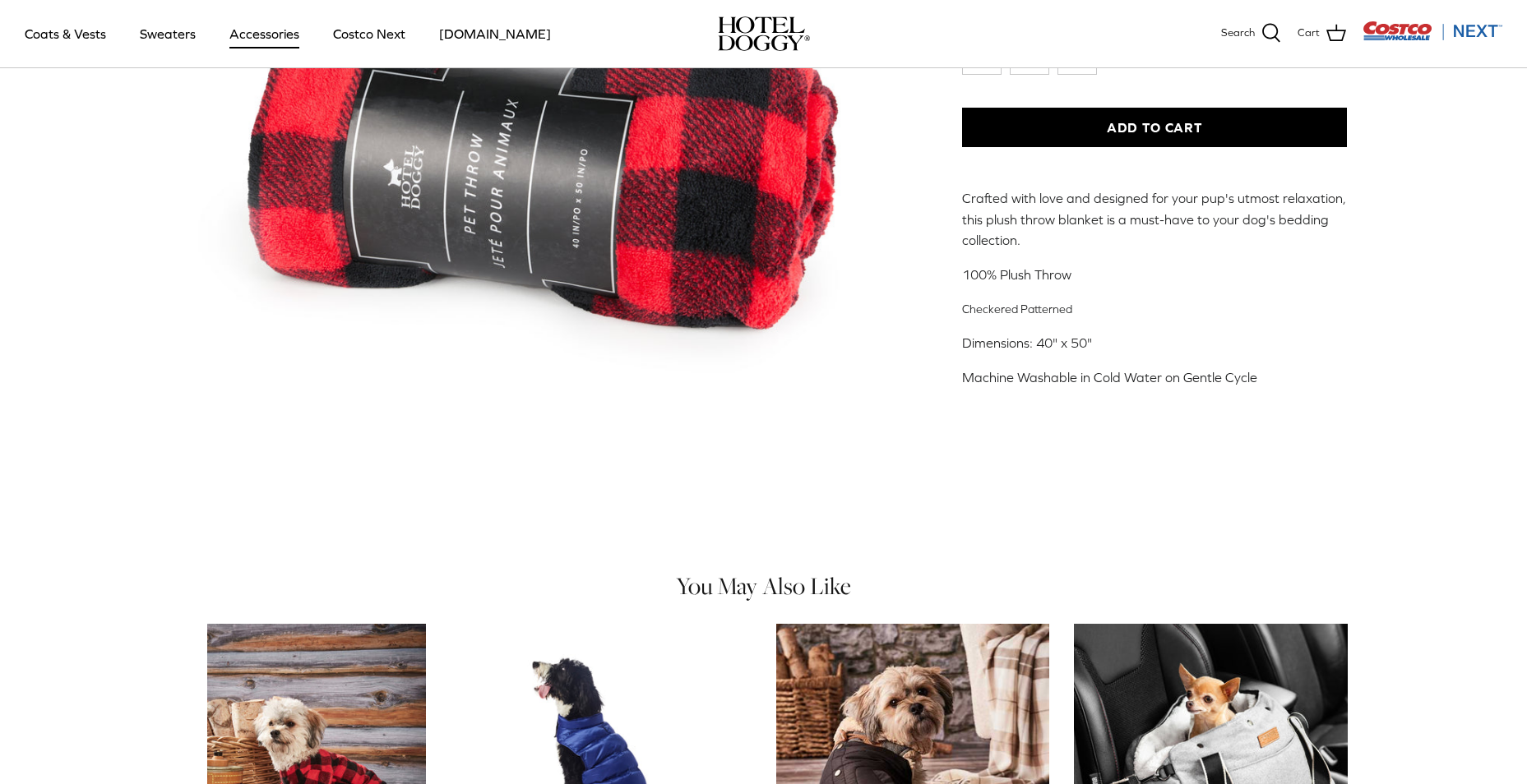
scroll to position [204, 0]
